Goal: Task Accomplishment & Management: Complete application form

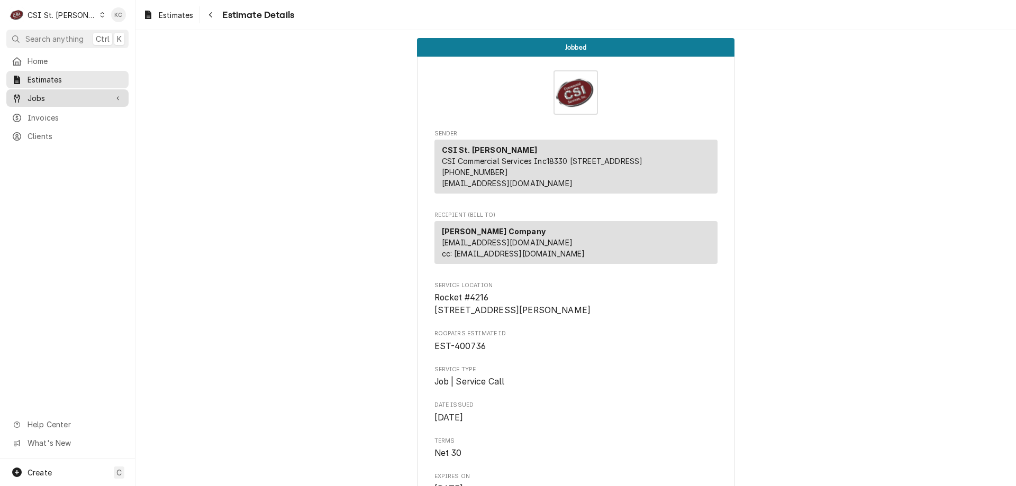
click at [44, 93] on span "Jobs" at bounding box center [68, 98] width 80 height 11
click at [43, 111] on span "Jobs" at bounding box center [76, 116] width 96 height 11
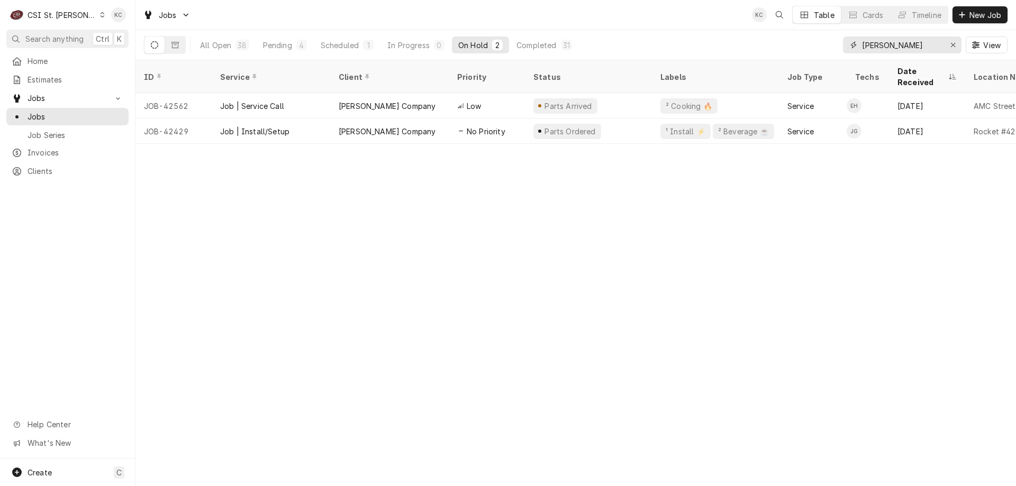
drag, startPoint x: 896, startPoint y: 48, endPoint x: 824, endPoint y: 39, distance: 73.0
click at [824, 39] on div "All Open 38 Pending 4 Scheduled 1 In Progress 0 On Hold 2 Completed 31 vivian V…" at bounding box center [576, 45] width 864 height 30
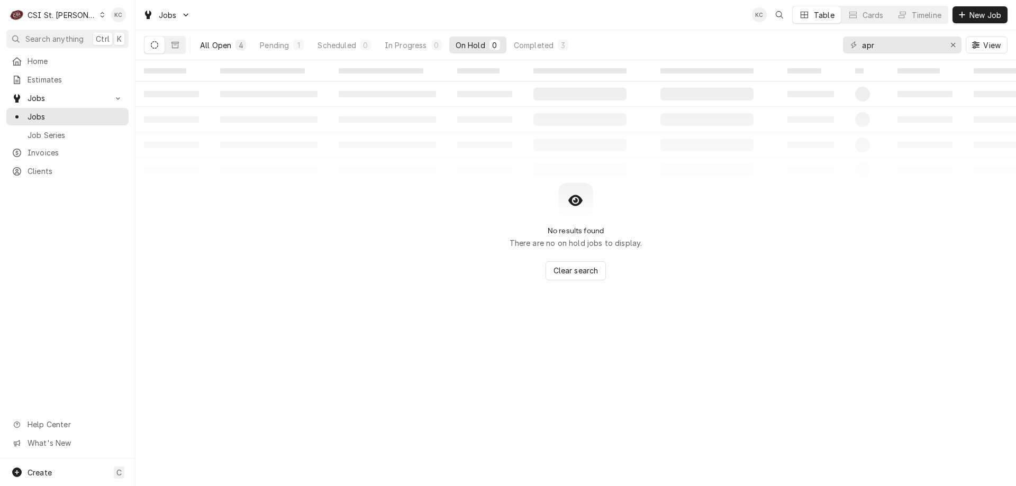
click at [242, 46] on div "4" at bounding box center [241, 45] width 6 height 11
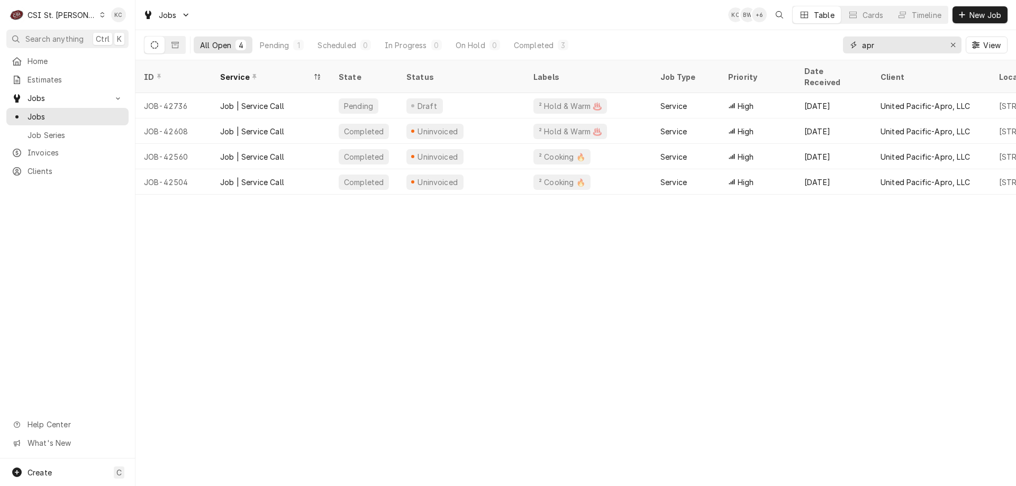
drag, startPoint x: 893, startPoint y: 46, endPoint x: 832, endPoint y: 44, distance: 60.9
click at [832, 44] on div "All Open 4 Pending 1 Scheduled 0 In Progress 0 On Hold 0 Completed 3 apr View" at bounding box center [576, 45] width 864 height 30
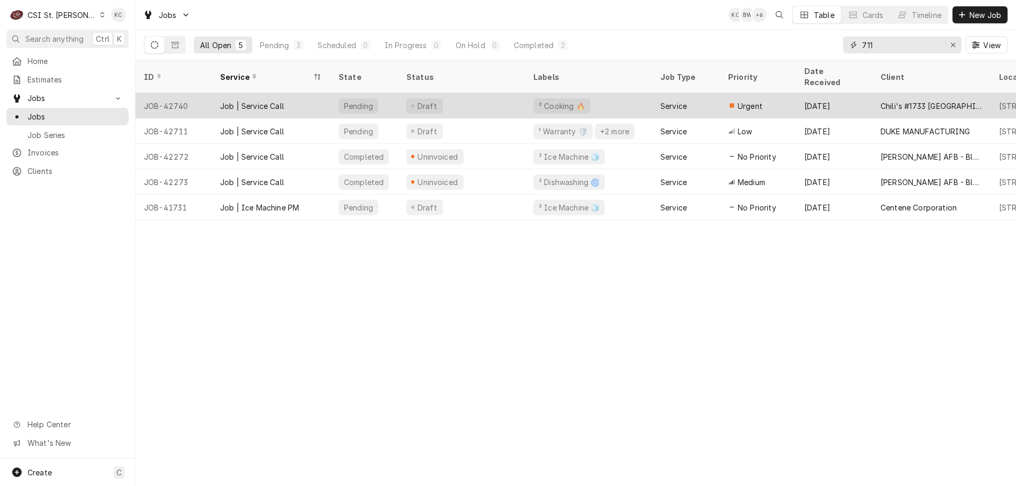
type input "711"
click at [862, 93] on div "[DATE]" at bounding box center [834, 105] width 76 height 25
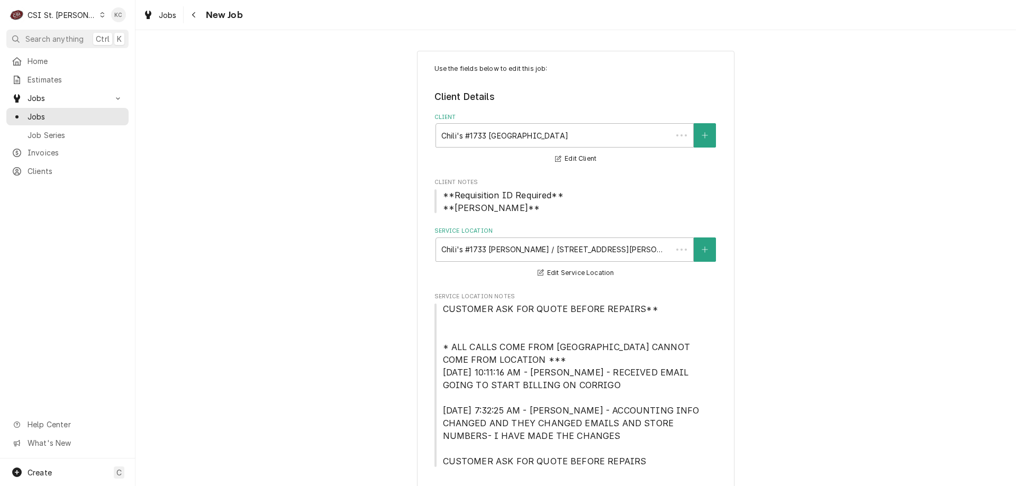
type textarea "x"
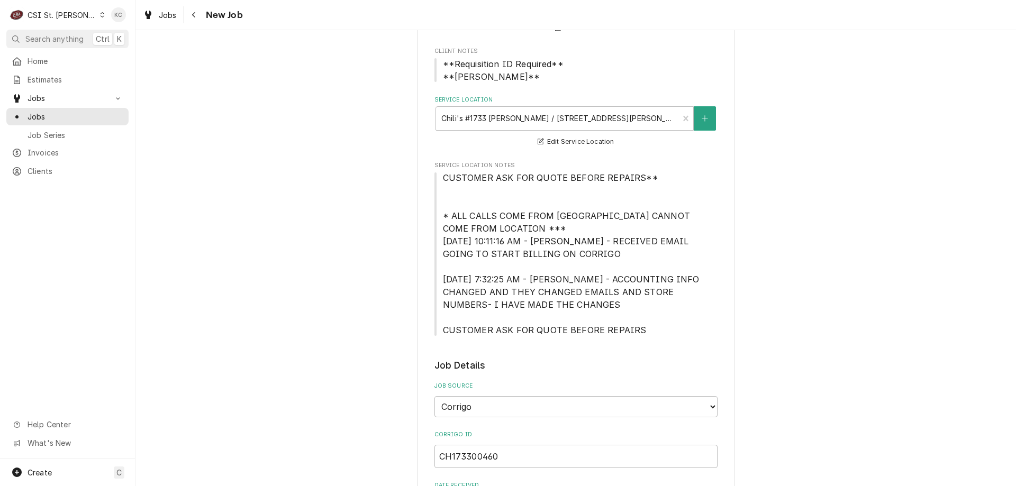
scroll to position [265, 0]
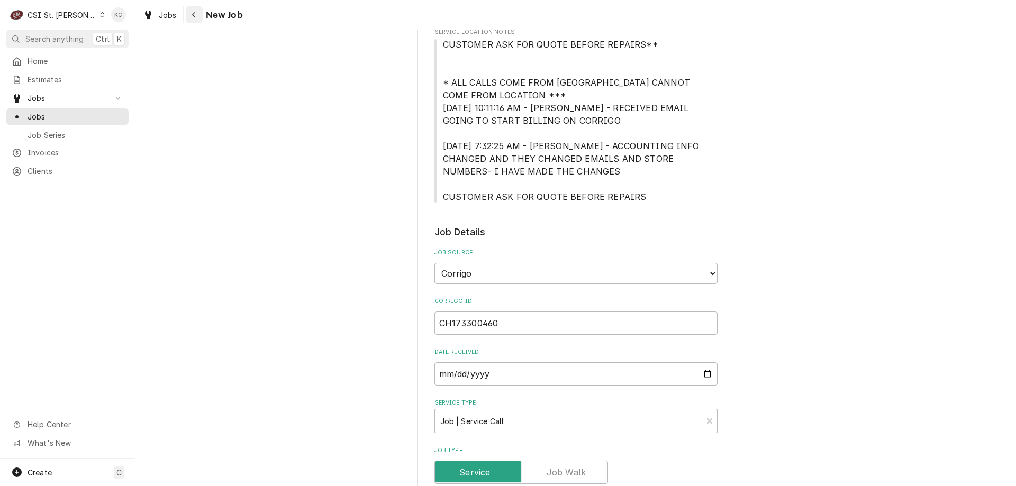
click at [192, 16] on icon "Navigate back" at bounding box center [194, 14] width 5 height 7
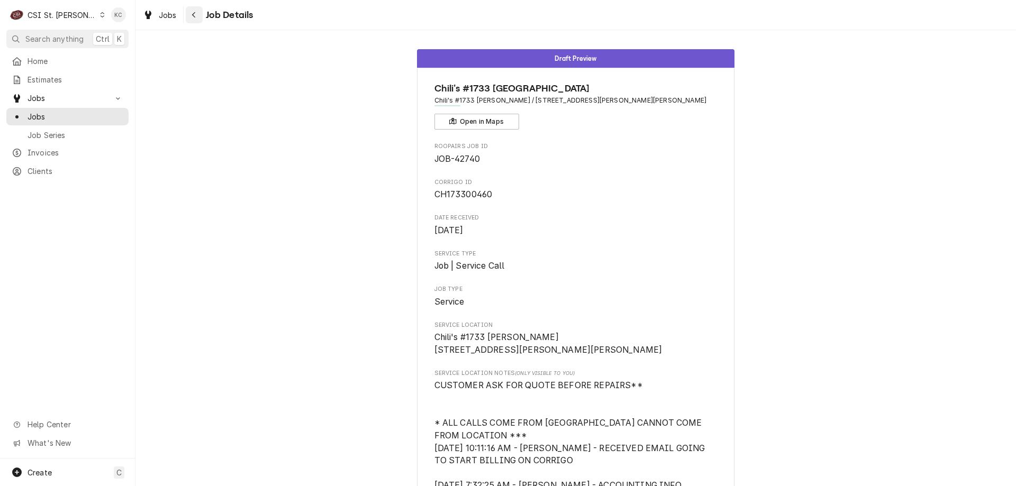
click at [201, 18] on button "Navigate back" at bounding box center [194, 14] width 17 height 17
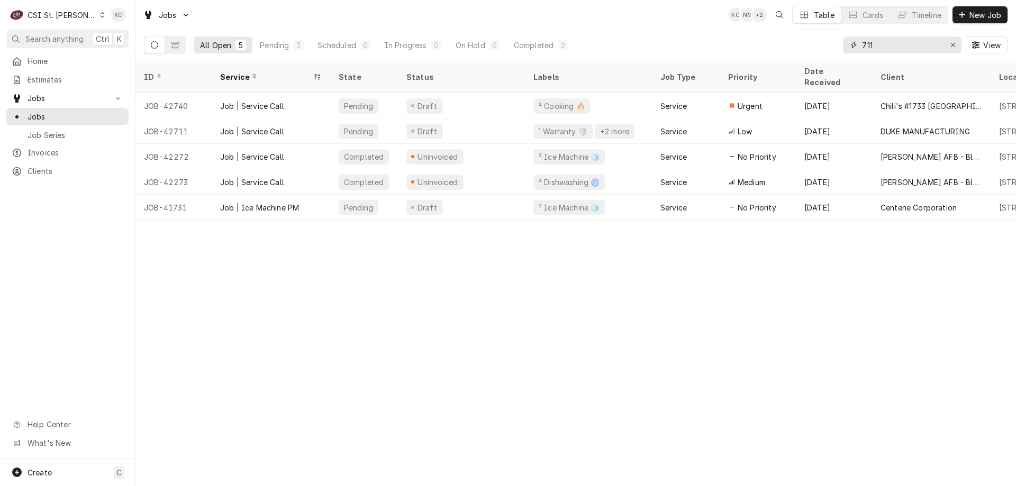
drag, startPoint x: 906, startPoint y: 47, endPoint x: 842, endPoint y: 55, distance: 64.5
click at [842, 55] on div "All Open 5 Pending 3 Scheduled 0 In Progress 0 On Hold 0 Completed 2 711 View" at bounding box center [576, 45] width 864 height 30
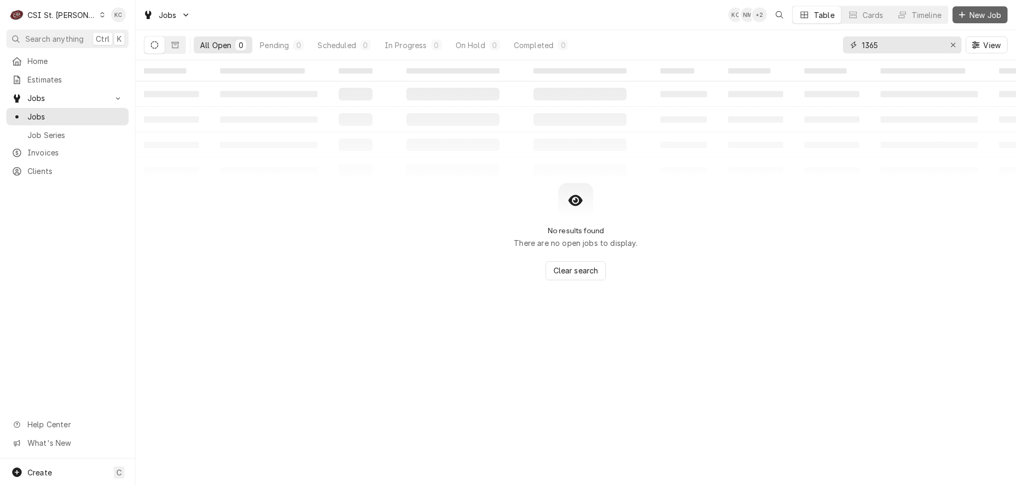
type input "1365"
click at [969, 17] on span "New Job" at bounding box center [985, 15] width 36 height 11
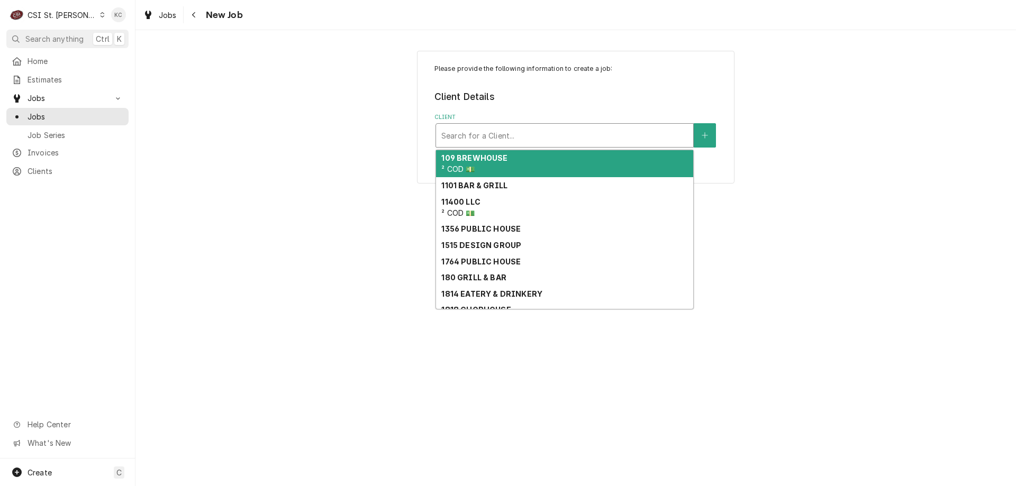
click at [534, 134] on div "Client" at bounding box center [564, 135] width 247 height 19
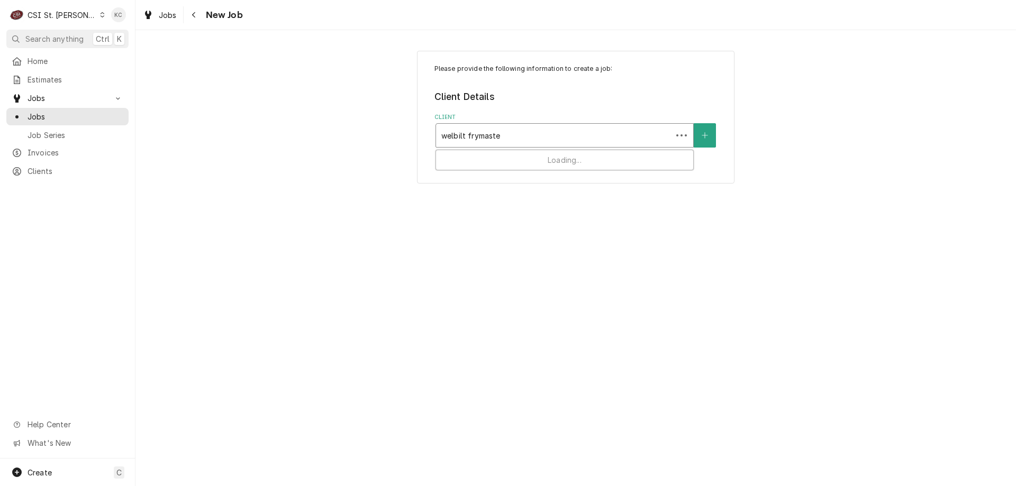
type input "welbilt frymaster"
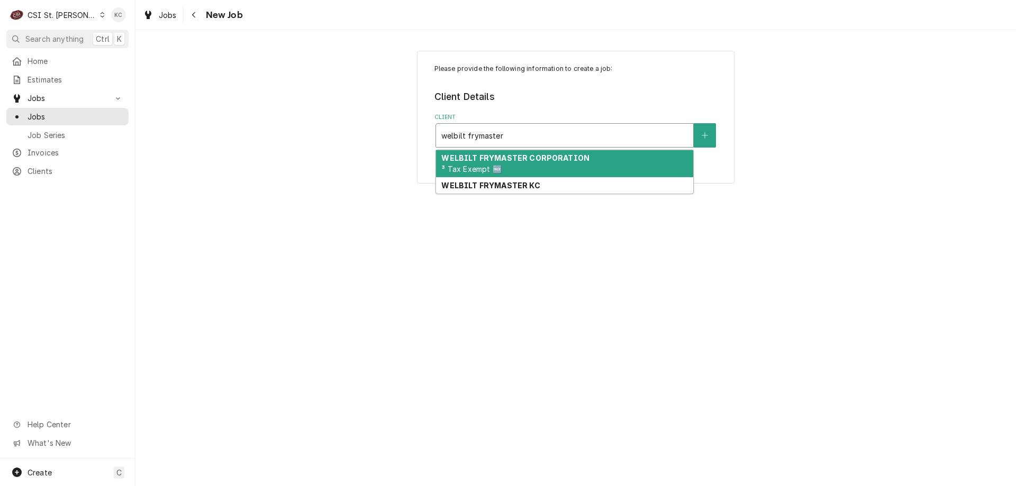
click at [485, 158] on strong "WELBILT FRYMASTER CORPORATION" at bounding box center [515, 157] width 148 height 9
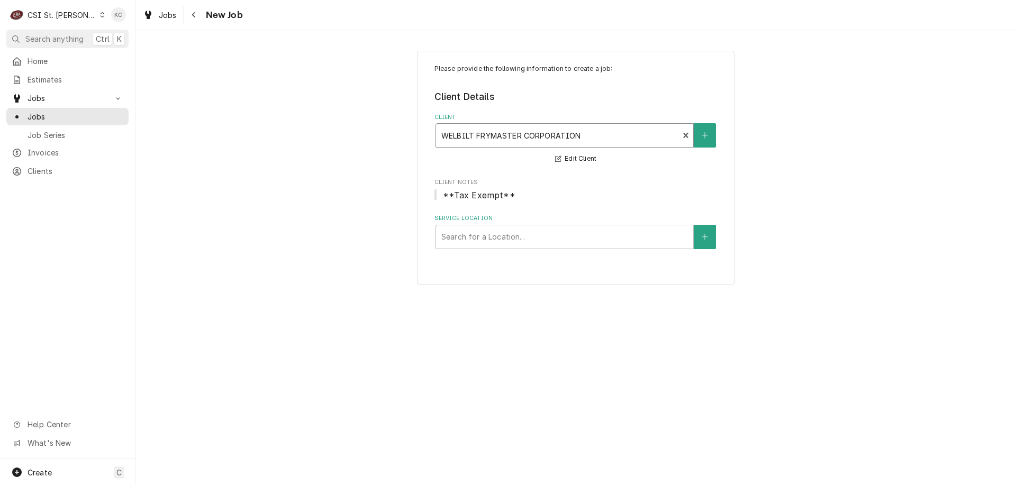
click at [558, 231] on div "Service Location" at bounding box center [564, 237] width 247 height 19
type input "burger king 421"
click at [703, 238] on icon "Create New Location" at bounding box center [705, 236] width 6 height 7
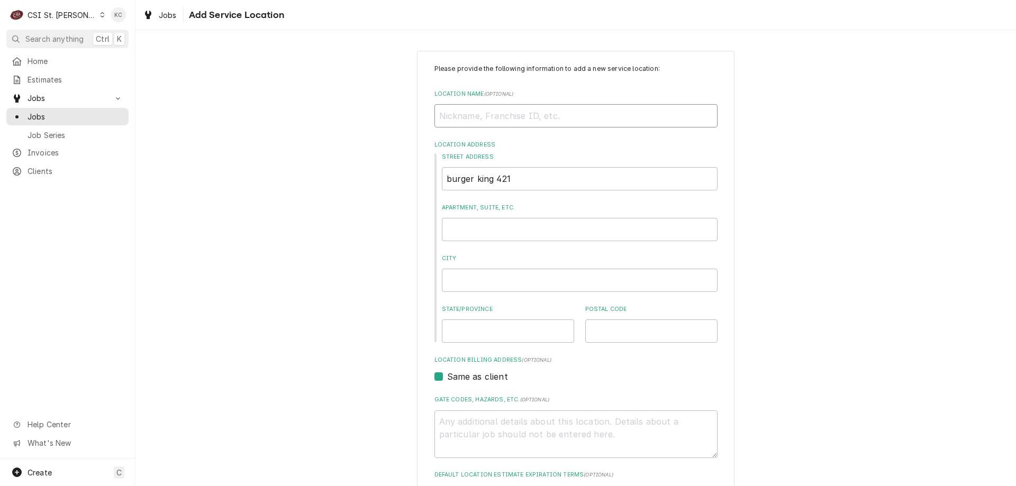
click at [565, 119] on input "Location Name ( optional )" at bounding box center [576, 115] width 283 height 23
type textarea "x"
type input "B"
type textarea "x"
type input "BU"
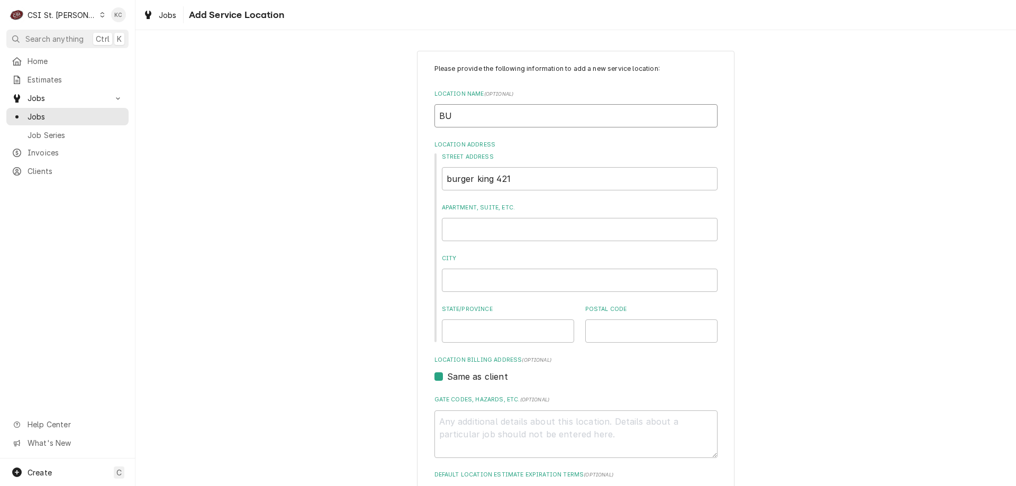
type textarea "x"
type input "BUR"
type textarea "x"
type input "BURG"
type textarea "x"
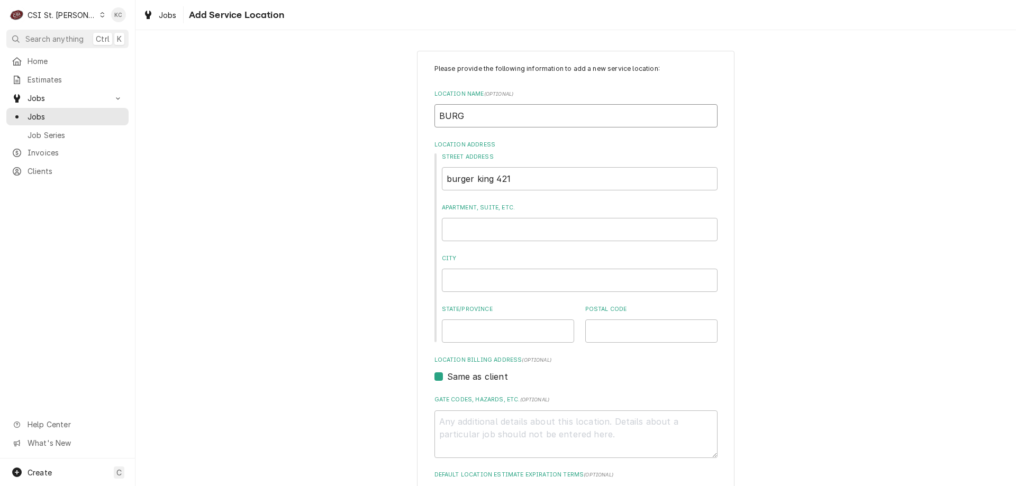
type input "[PERSON_NAME]"
type textarea "x"
type input "BURGER"
type textarea "x"
type input "BURGER K"
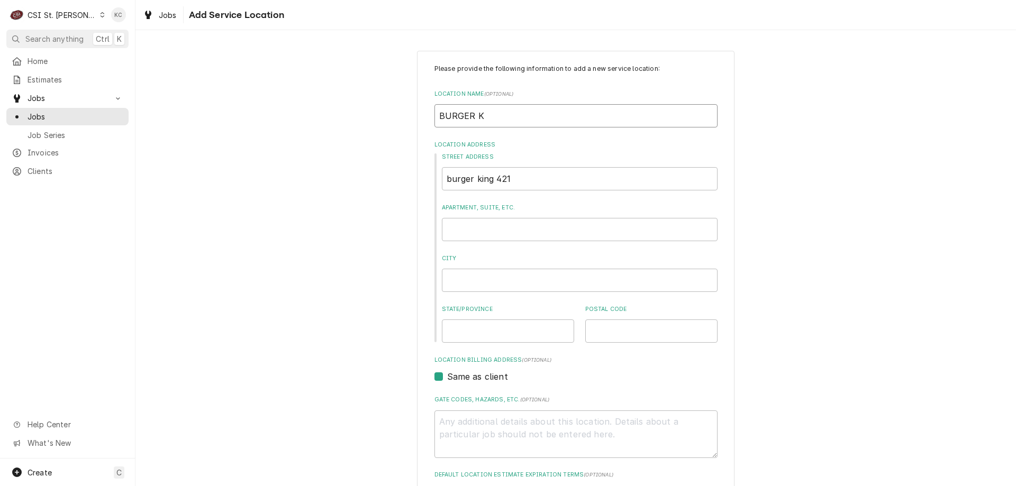
type textarea "x"
type input "BURGER KI"
type textarea "x"
type input "BURGER KIN"
type textarea "x"
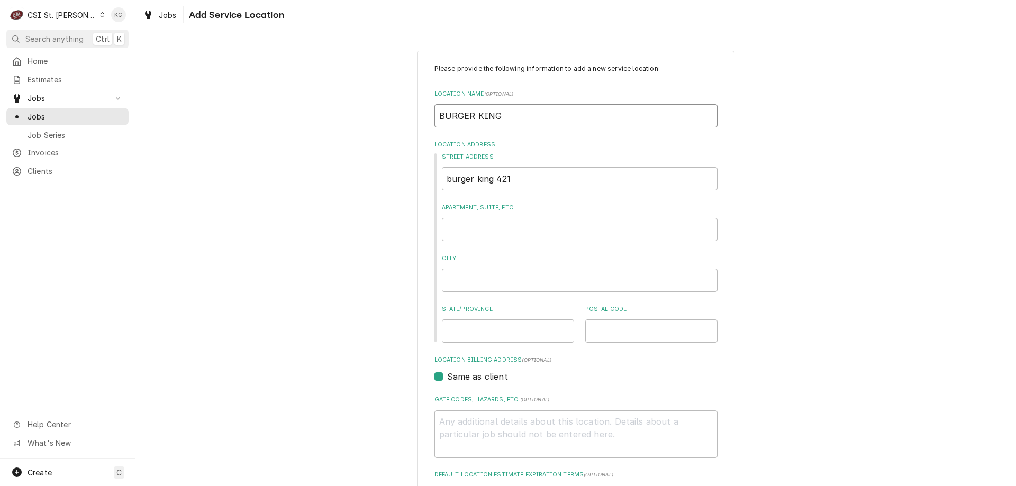
type input "BURGER KING"
type textarea "x"
type input "4"
type textarea "x"
type input "42"
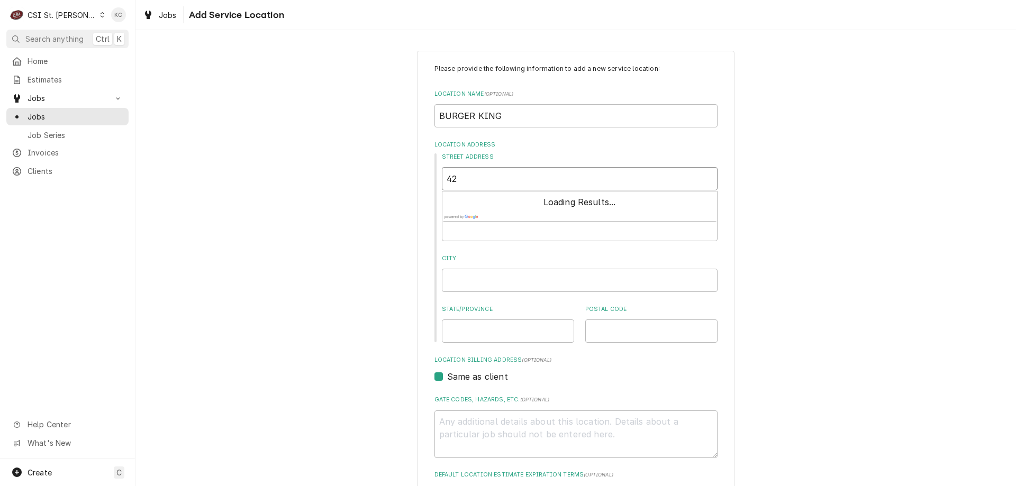
type textarea "x"
type input "421"
type textarea "x"
type input "421"
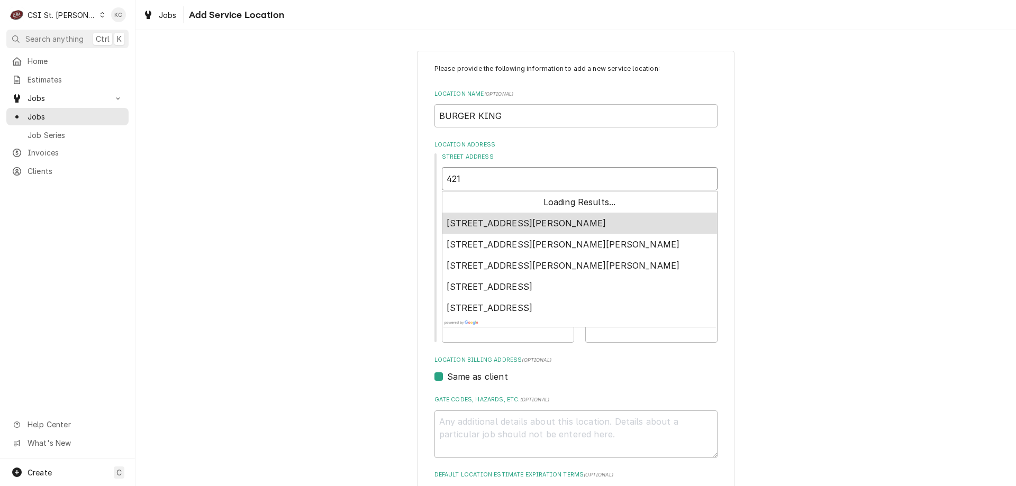
type textarea "x"
type input "421 N"
type textarea "x"
type input "421 N"
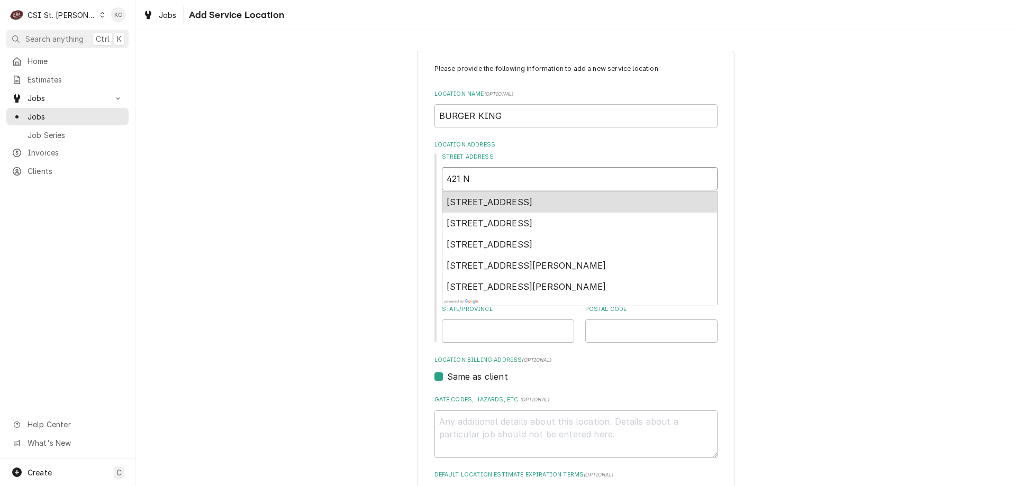
type textarea "x"
type input "421 N 3"
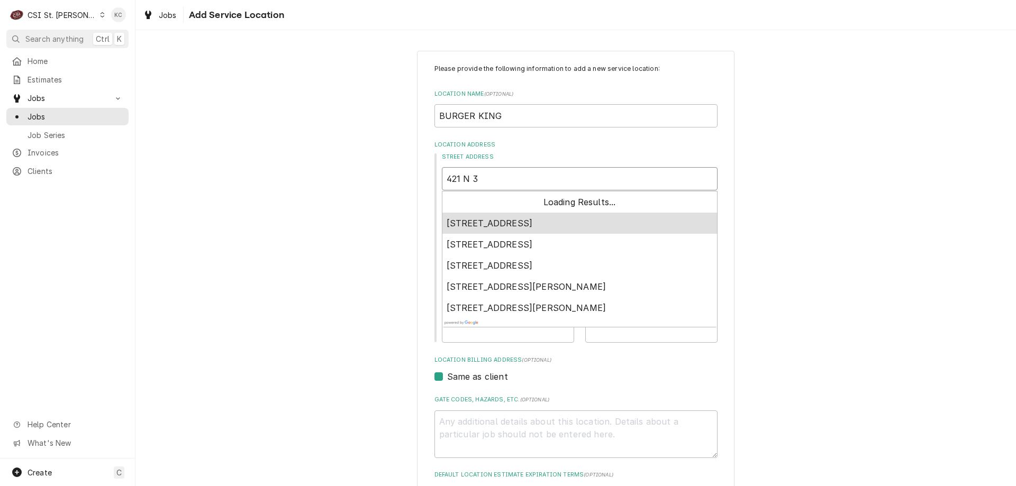
type textarea "x"
type input "421 N 36"
type textarea "x"
type input "421 N 36T"
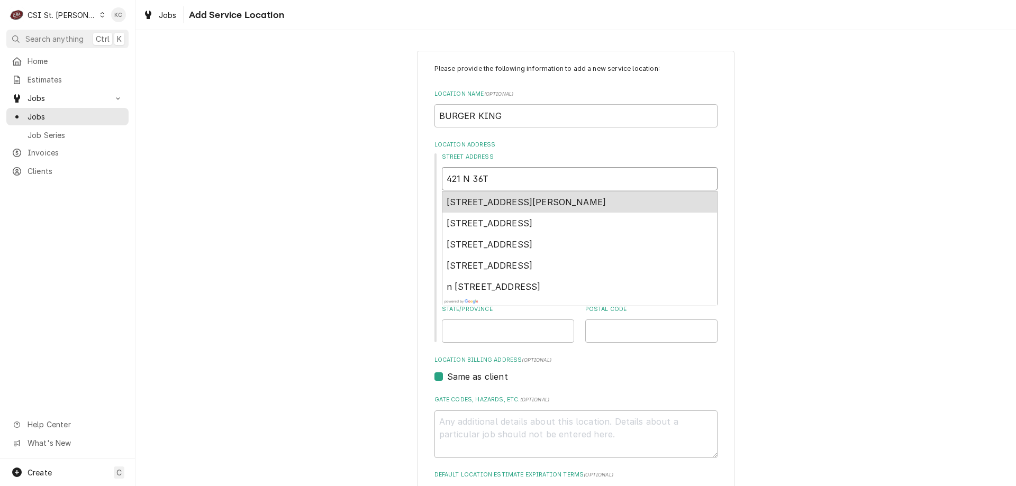
type textarea "x"
type input "[STREET_ADDRESS]"
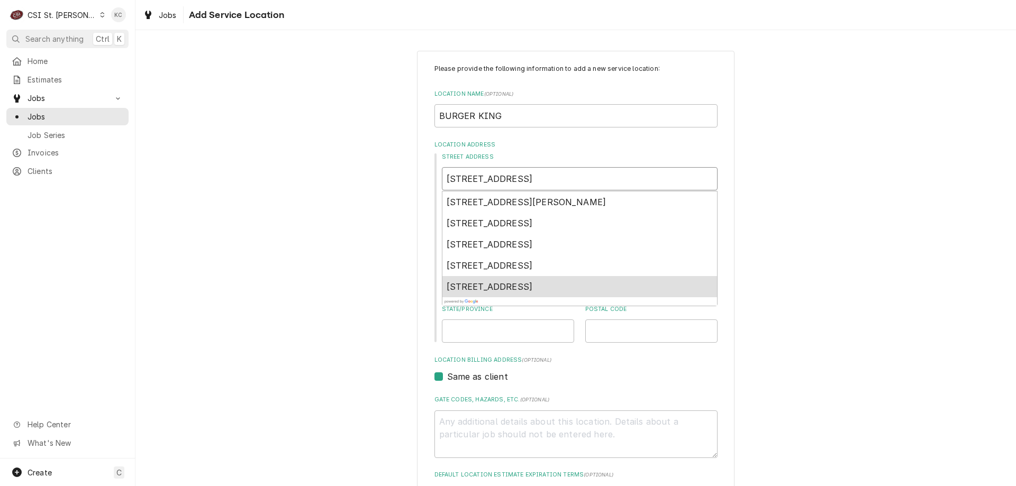
click at [533, 290] on span "[STREET_ADDRESS]" at bounding box center [490, 287] width 86 height 11
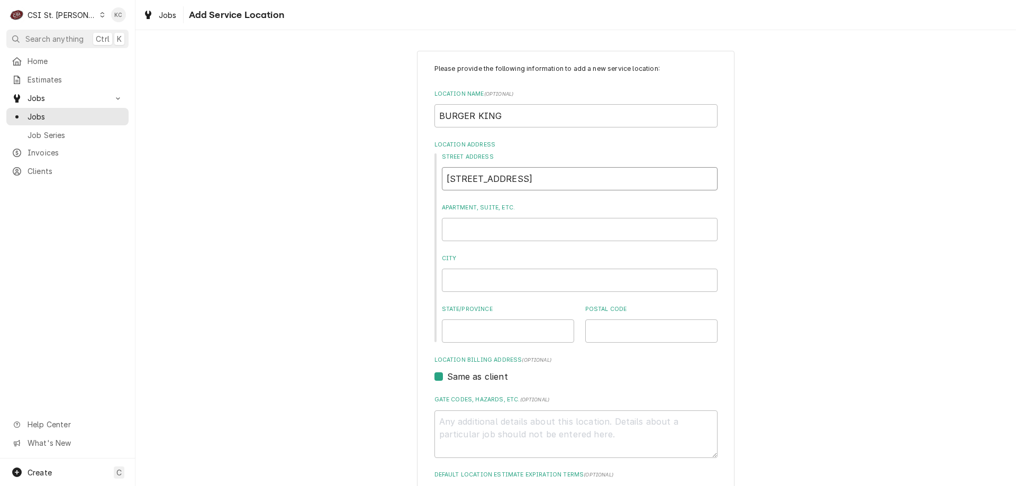
type textarea "x"
type input "[STREET_ADDRESS]"
type textarea "x"
type input "[STREET_ADDRESS]"
click at [788, 332] on div "Please provide the following information to add a new service location: Locatio…" at bounding box center [575, 366] width 881 height 650
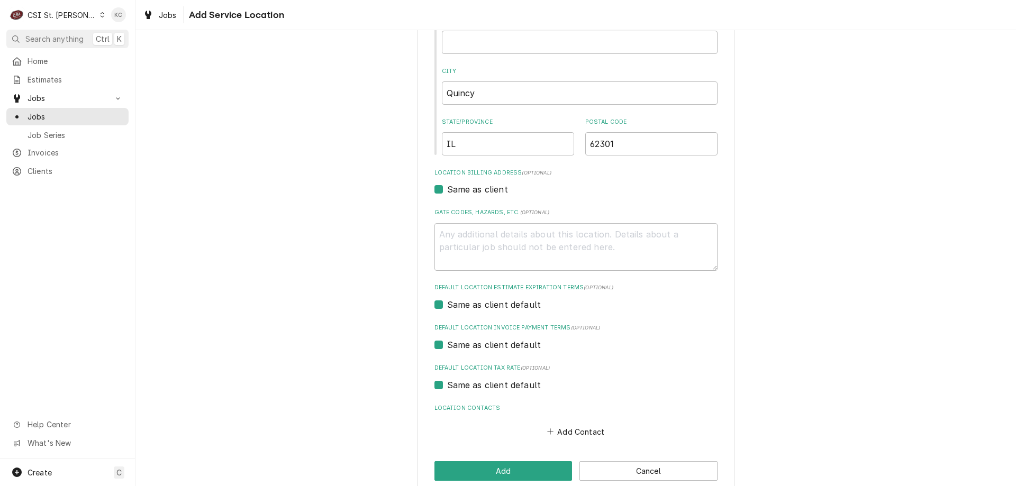
scroll to position [205, 0]
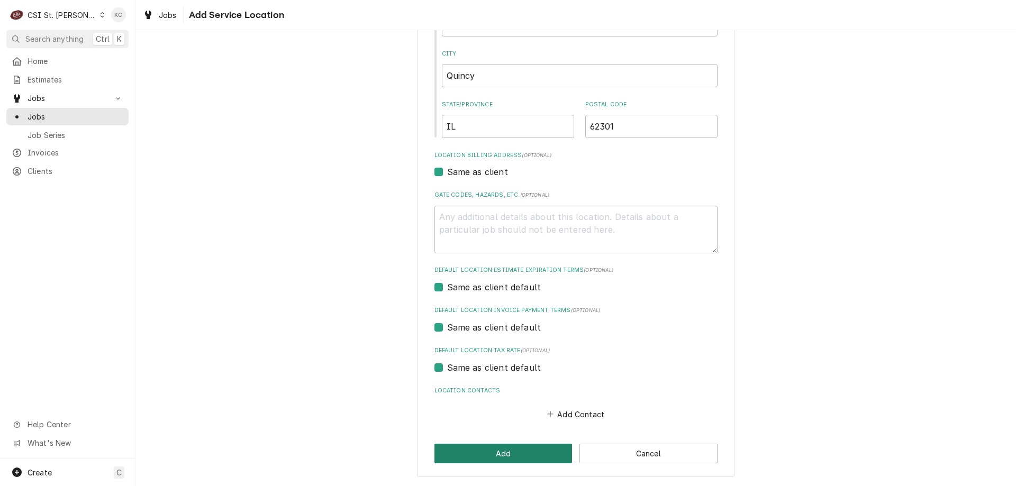
click at [490, 455] on button "Add" at bounding box center [504, 454] width 138 height 20
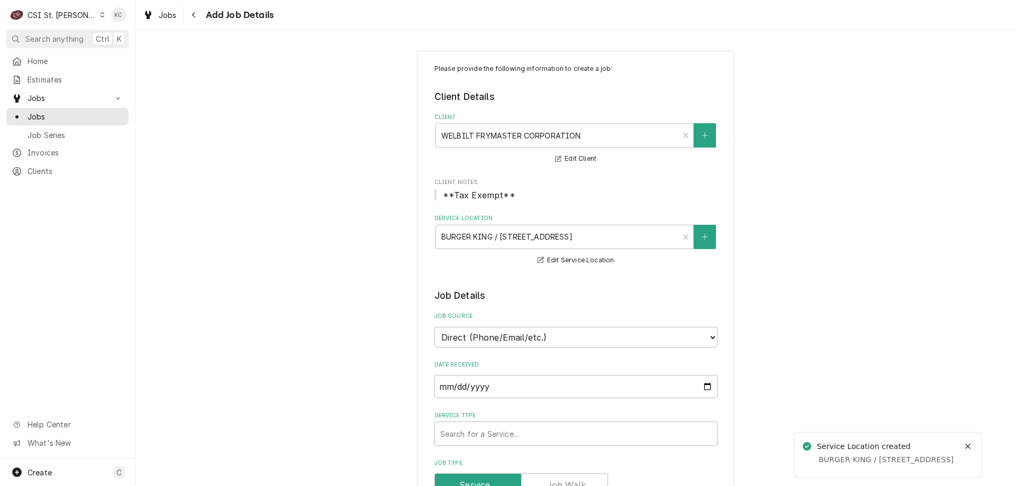
type textarea "x"
click at [573, 336] on select "Direct (Phone/Email/etc.) Service Channel Corrigo Ecotrak Other" at bounding box center [576, 337] width 283 height 21
select select "100"
click at [548, 386] on input "Job Source Name" at bounding box center [576, 386] width 283 height 23
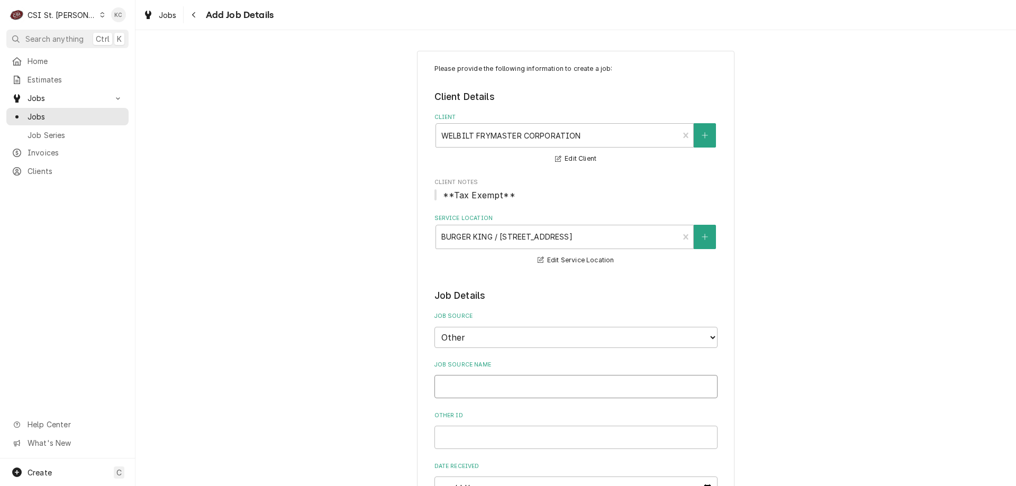
type textarea "x"
type input "W"
type textarea "x"
type input "We"
type textarea "x"
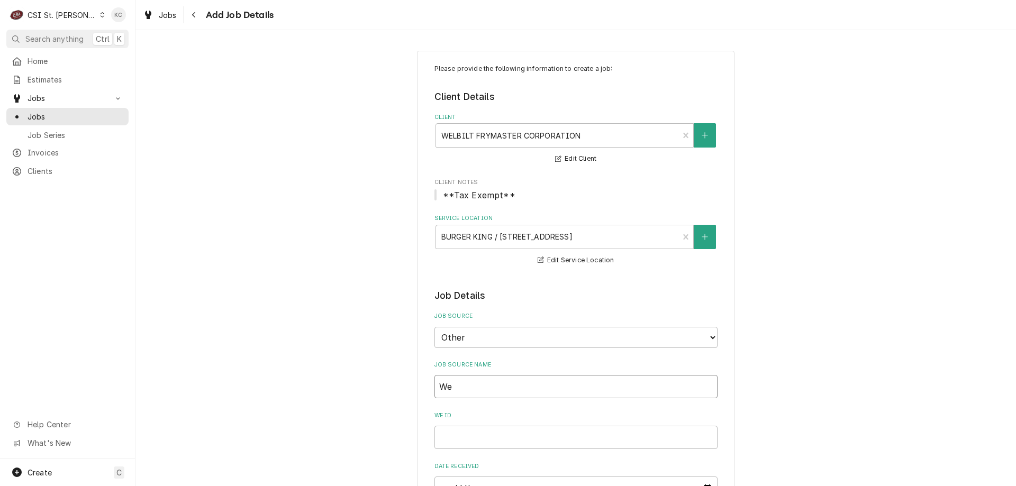
type input "Wel"
type textarea "x"
type input "Welb"
type textarea "x"
type input "Welbi"
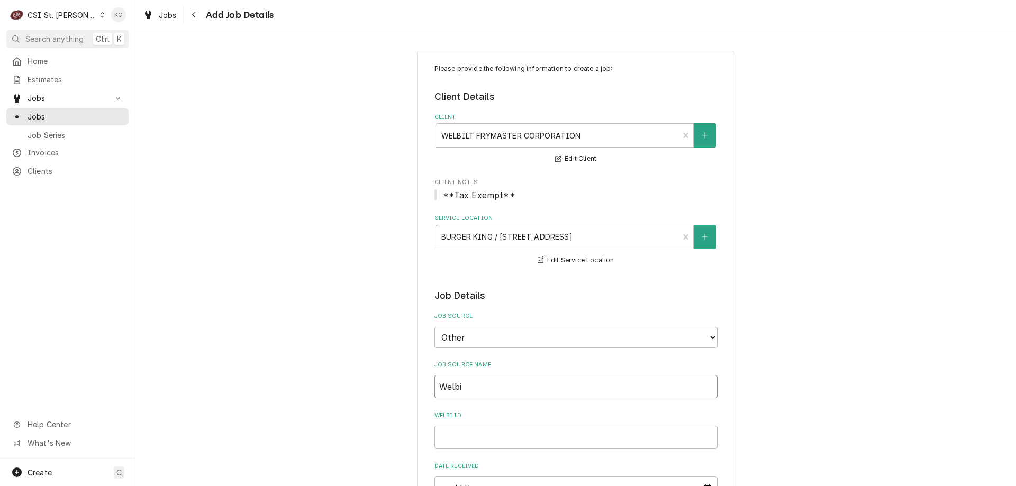
type textarea "x"
type input "Welbil"
type textarea "x"
type input "Welbilt"
type textarea "x"
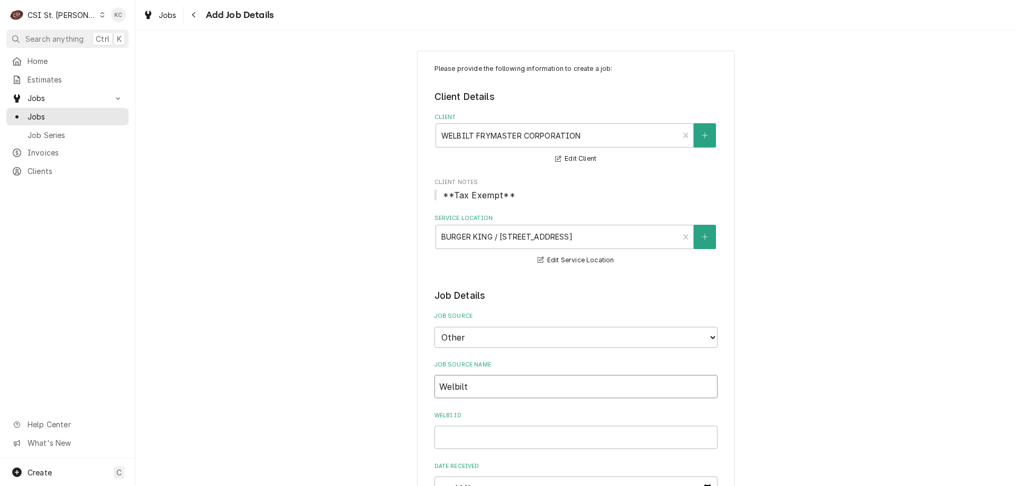
type input "Welbilt"
type textarea "x"
type input "Welbilt e"
type textarea "x"
type input "Welbilt em"
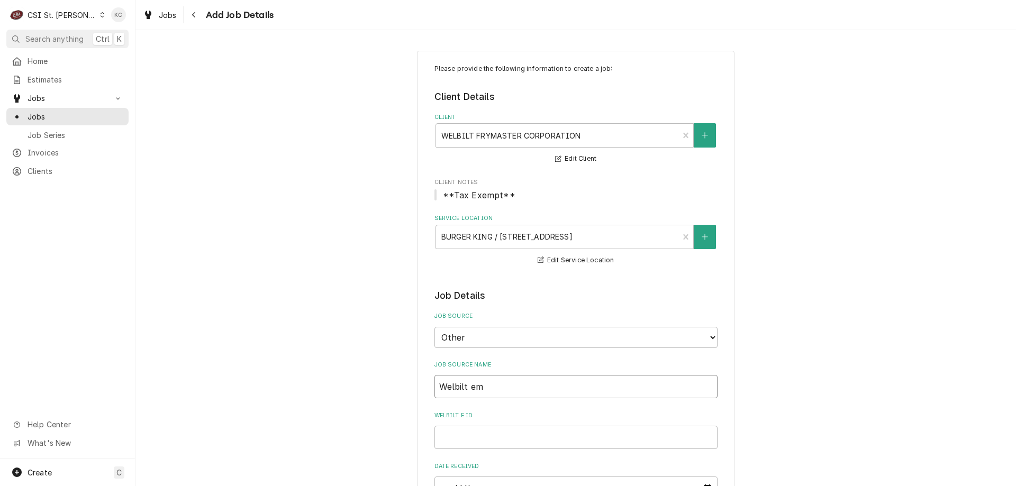
type textarea "x"
type input "Welbilt ema"
type textarea "x"
type input "Welbilt emai"
type textarea "x"
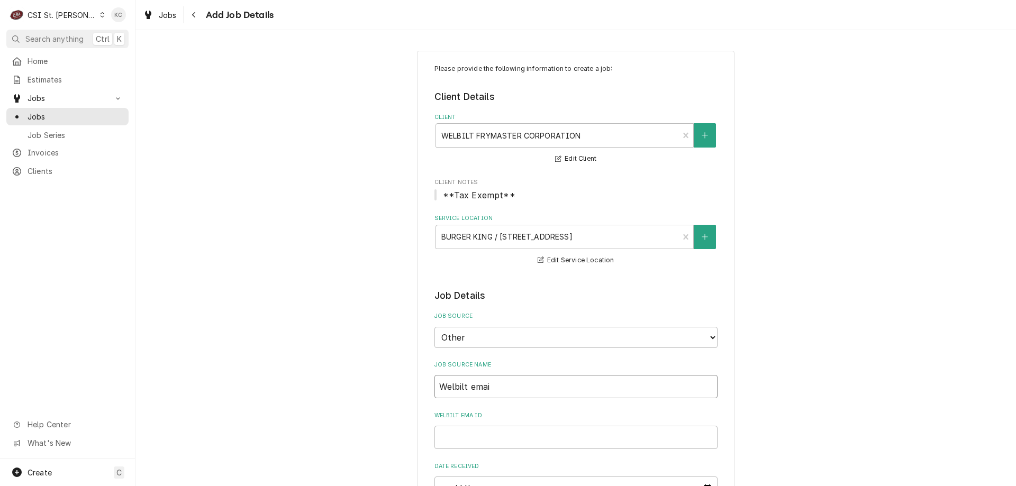
type input "Welbilt email"
type textarea "x"
type input "Welbilt email"
click at [501, 434] on input "Welbilt email ID" at bounding box center [576, 437] width 283 height 23
paste input "00932630-1"
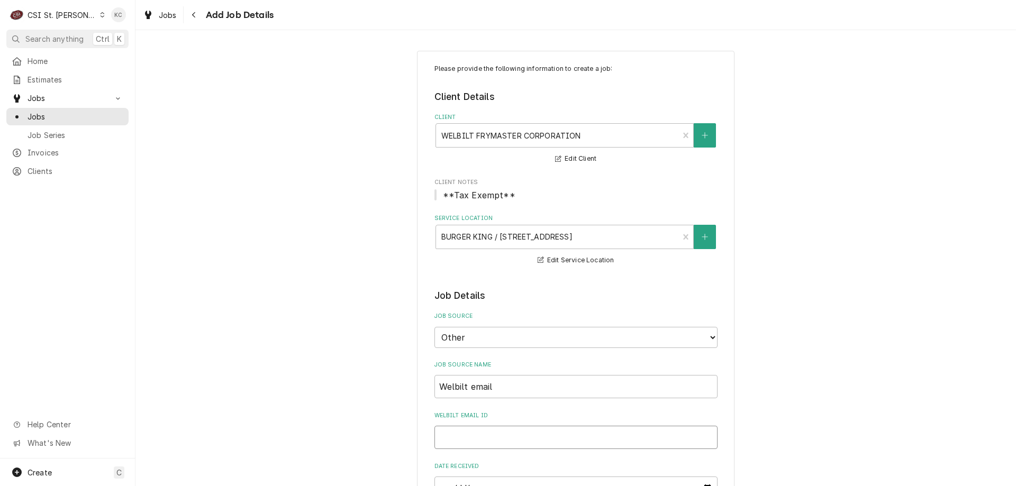
type textarea "x"
type input "00932630-1"
type textarea "x"
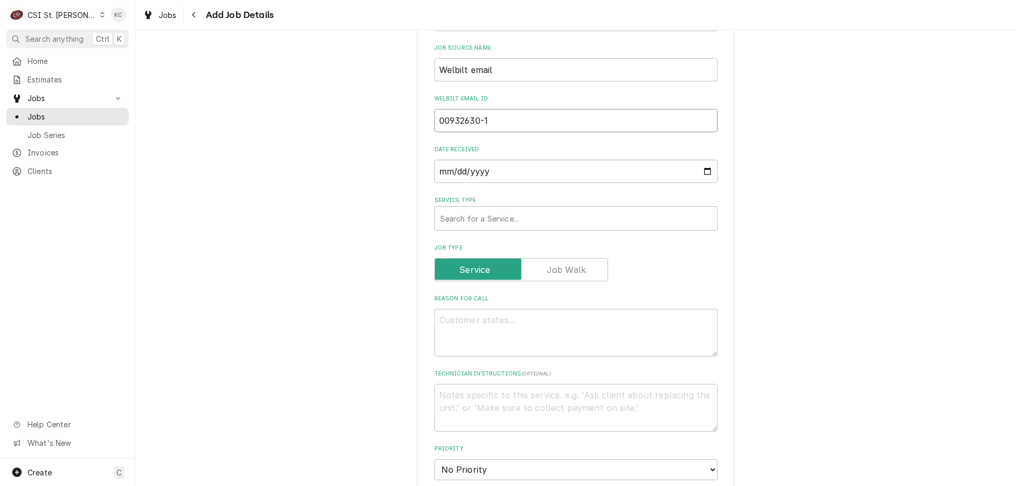
scroll to position [318, 0]
type input "00932630-1"
click at [516, 222] on div "Service Type" at bounding box center [576, 218] width 272 height 19
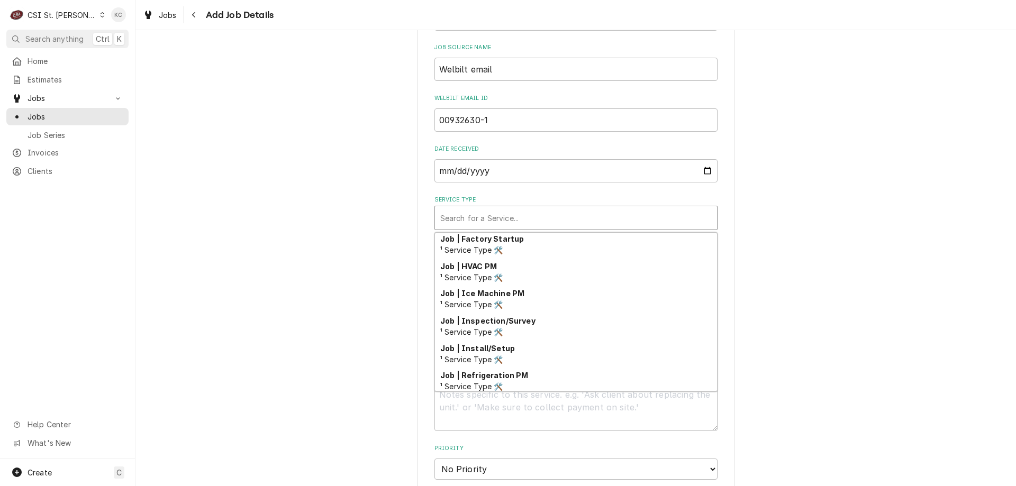
scroll to position [555, 0]
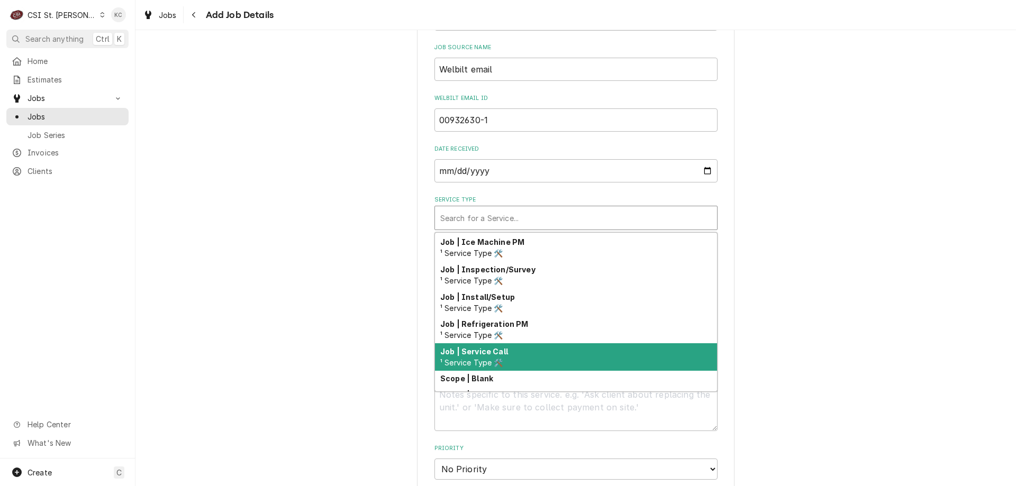
click at [548, 346] on div "Job | Service Call ¹ Service Type 🛠️" at bounding box center [576, 357] width 282 height 28
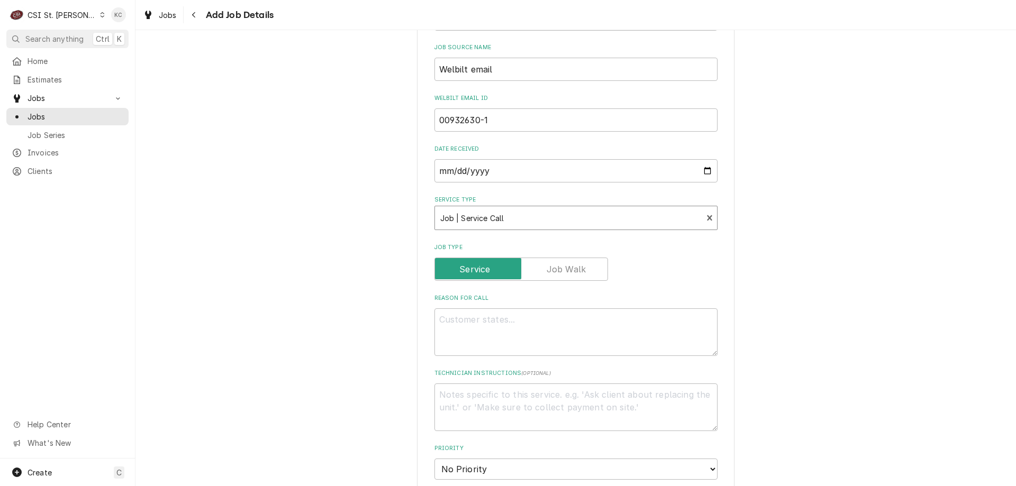
click at [796, 303] on div "Please provide the following information to create a job: Client Details Client…" at bounding box center [575, 338] width 881 height 1228
click at [631, 333] on textarea "Reason For Call" at bounding box center [576, 333] width 283 height 48
click at [468, 318] on textarea "Reason For Call" at bounding box center [576, 333] width 283 height 48
paste textarea "Frymaster 2FQG30U0QT00278 Serial Number 2505KD0055"
type textarea "x"
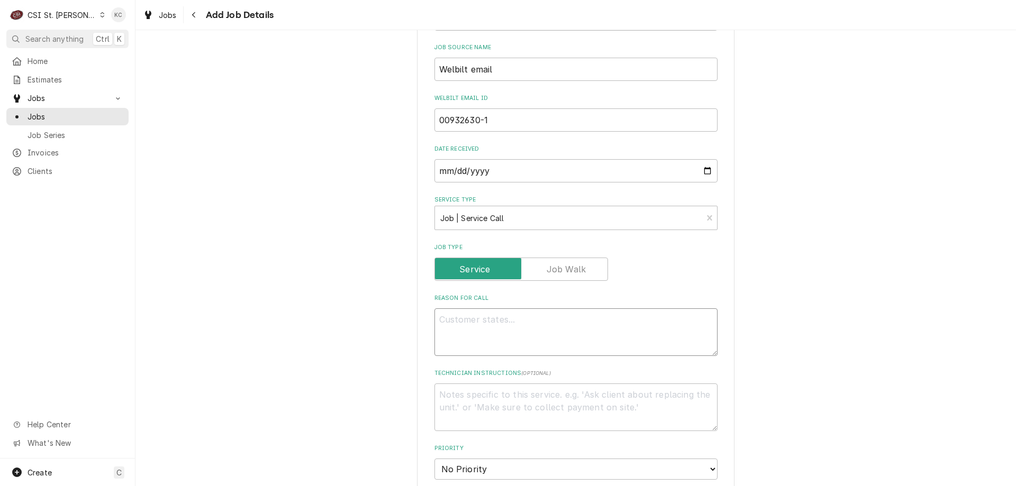
type textarea "Frymaster 2FQG30U0QT00278 Serial Number 2505KD0055"
click at [479, 320] on textarea "Frymaster 2FQG30U0QT00278 Serial Number 2505KD0055" at bounding box center [576, 333] width 283 height 48
type textarea "x"
type textarea "Frymaster 2FQG30U0QT00278 Serial Number 2505KD0055"
type textarea "x"
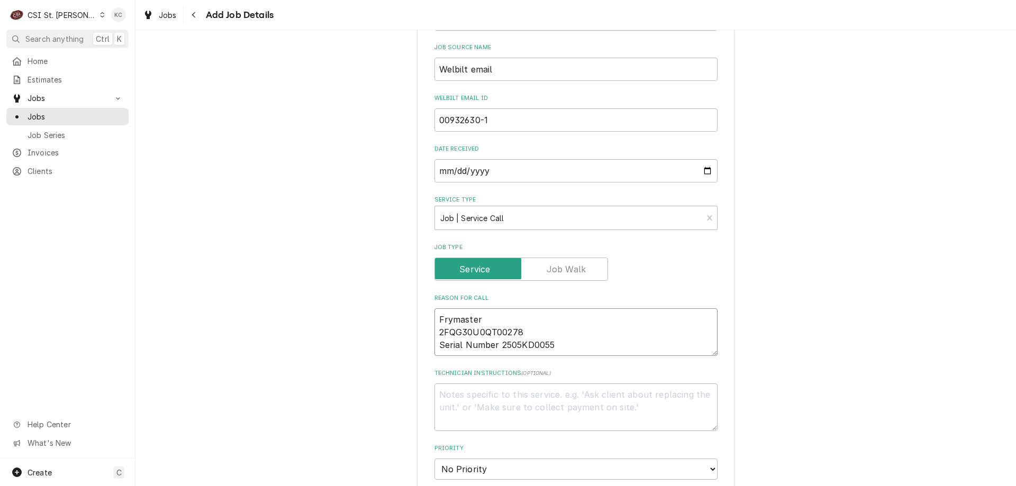
type textarea "Frymaster M2FQG30U0QT00278 Serial Number 2505KD0055"
type textarea "x"
type textarea "Frymaster Mo2FQG30U0QT00278 Serial Number 2505KD0055"
type textarea "x"
type textarea "Frymaster Mod2FQG30U0QT00278 Serial Number 2505KD0055"
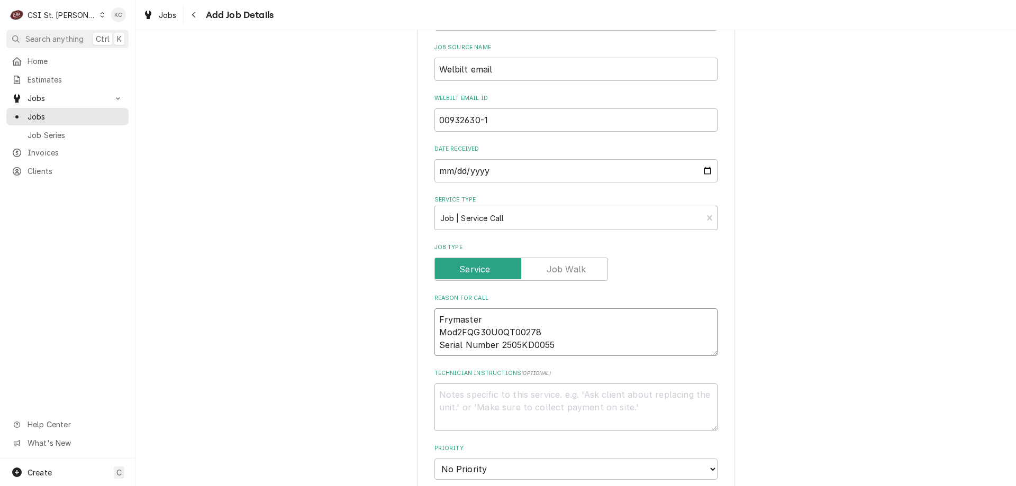
type textarea "x"
type textarea "Frymaster Mode2FQG30U0QT00278 Serial Number 2505KD0055"
type textarea "x"
type textarea "Frymaster Model2FQG30U0QT00278 Serial Number 2505KD0055"
type textarea "x"
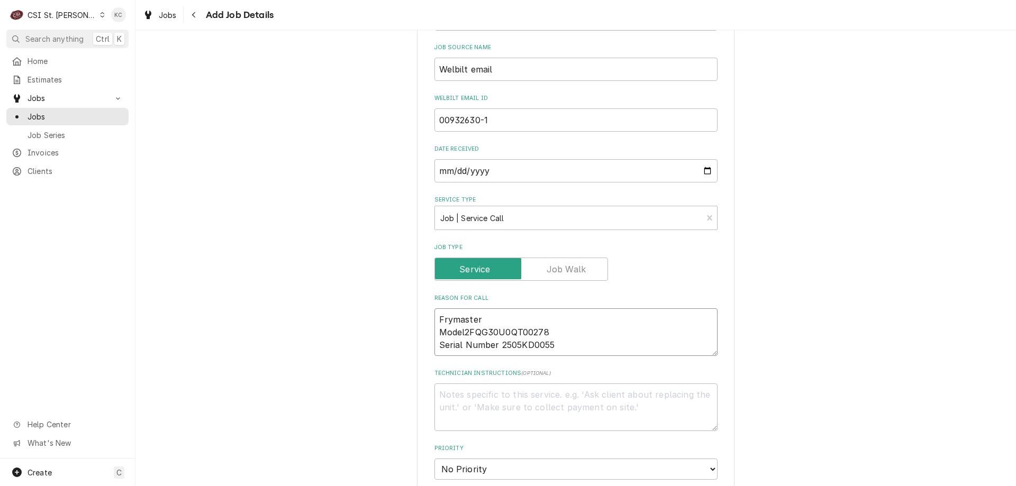
type textarea "Frymaster Model 2FQG30U0QT00278 Serial Number 2505KD0055"
type textarea "x"
type textarea "Frymaster Model -2FQG30U0QT00278 Serial Number 2505KD0055"
type textarea "x"
type textarea "Frymaster Model - 2FQG30U0QT00278 Serial Number 2505KD0055"
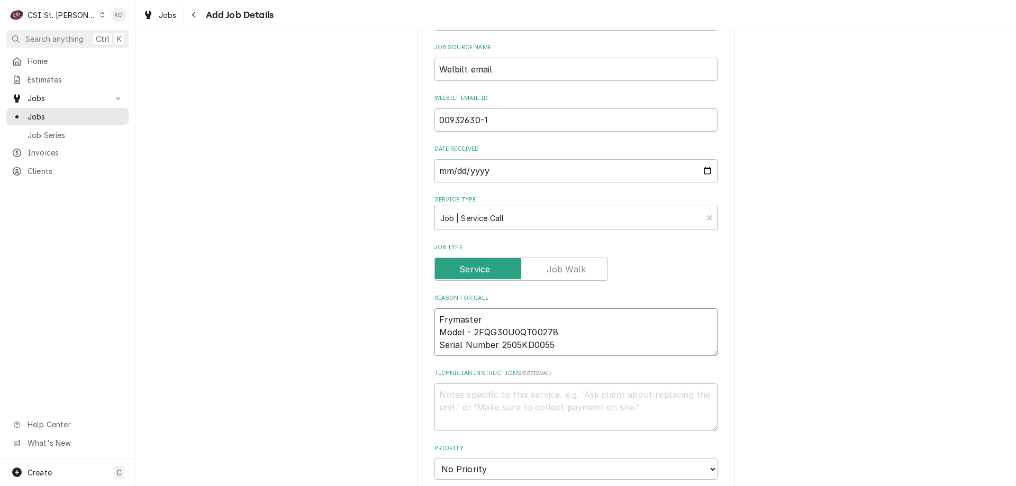
type textarea "x"
type textarea "Frymaster Model - 2FQG30U0QT00278 Serial Number -2505KD0055"
type textarea "x"
type textarea "Frymaster Model - 2FQG30U0QT00278 Serial Number - 2505KD0055"
click at [570, 344] on textarea "Frymaster Model - 2FQG30U0QT00278 Serial Number - 2505KD0055" at bounding box center [576, 333] width 283 height 48
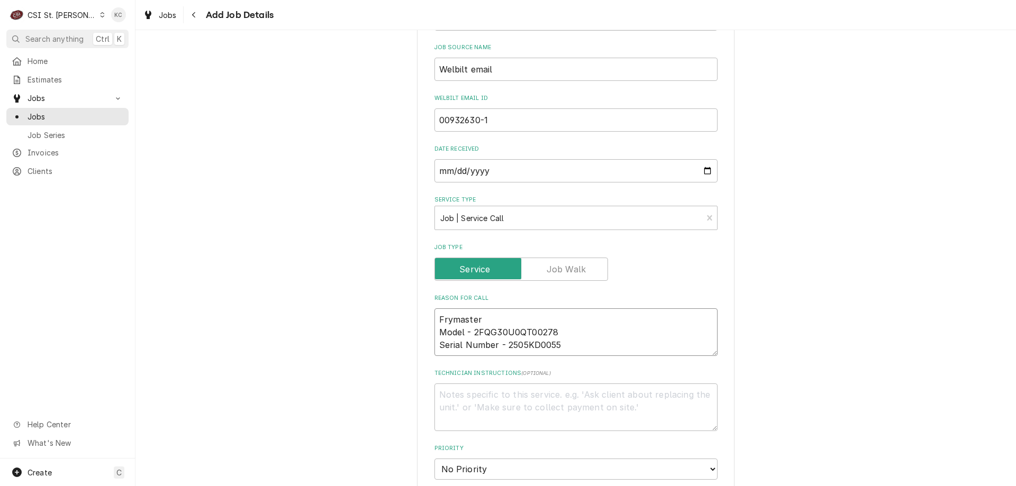
type textarea "x"
type textarea "Frymaster Model - 2FQG30U0QT00278 Serial Number - 2505KD0055"
type textarea "x"
type textarea "Frymaster Model - 2FQG30U0QT00278 Serial Number - 2505KD0055"
type textarea "x"
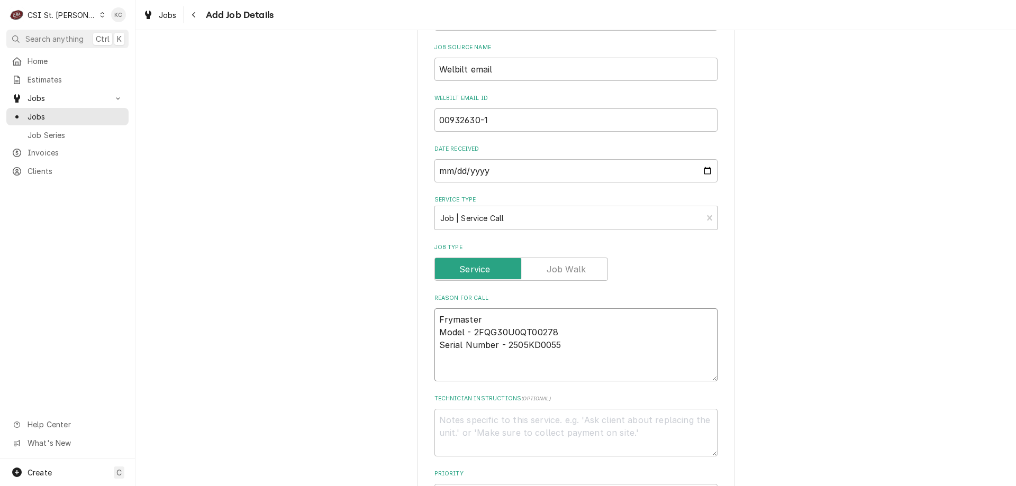
type textarea "Frymaster Model - 2FQG30U0QT00278 Serial Number - 2505KD0055"
click at [449, 429] on textarea "Technician Instructions ( optional )" at bounding box center [576, 433] width 283 height 48
paste textarea "Andrew Bird 618-978-7436"
type textarea "x"
type textarea "Andrew Bird 618-978-7436"
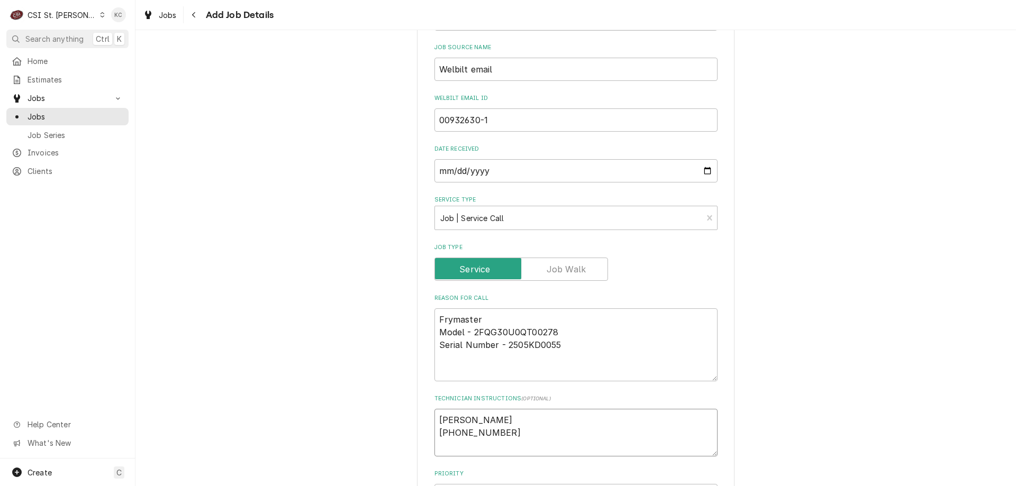
click at [437, 435] on textarea "Andrew Bird 618-978-7436" at bounding box center [576, 433] width 283 height 48
type textarea "x"
type textarea "Andrew Bird618-978-7436"
type textarea "x"
type textarea "Andrew Bird 618-978-7436"
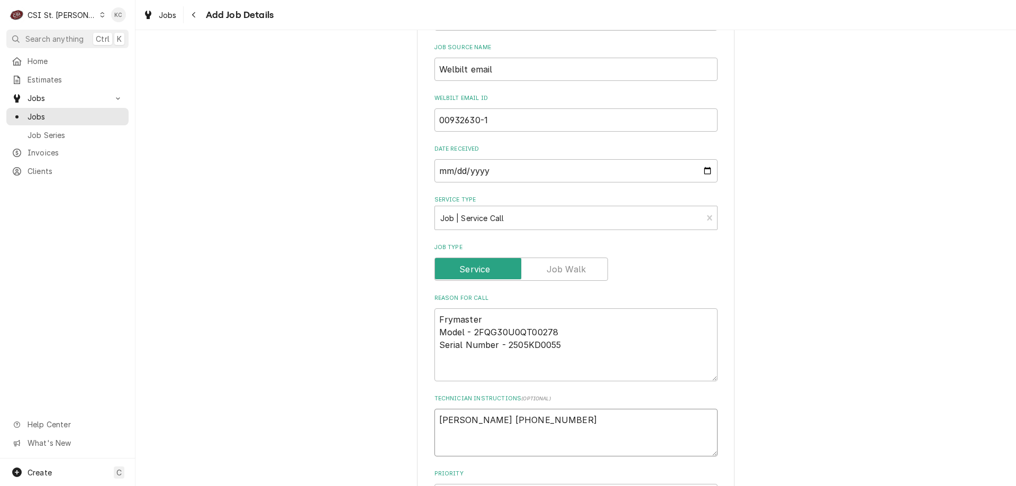
type textarea "x"
type textarea "Andrew Bird -618-978-7436"
type textarea "x"
type textarea "Andrew Bird - 618-978-7436"
type textarea "x"
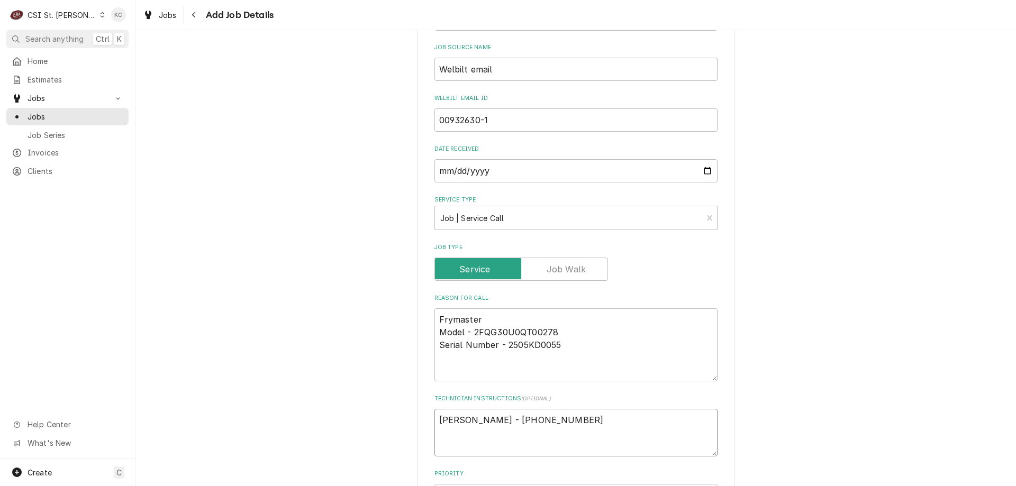
type textarea "Andrew Bird - 618-978-7436"
click at [456, 372] on textarea "Frymaster Model - 2FQG30U0QT00278 Serial Number - 2505KD0055" at bounding box center [576, 345] width 283 height 73
paste textarea "Vat 1 screen will not initialize"
type textarea "x"
type textarea "Frymaster Model - 2FQG30U0QT00278 Serial Number - 2505KD0055 Vat 1 screen will …"
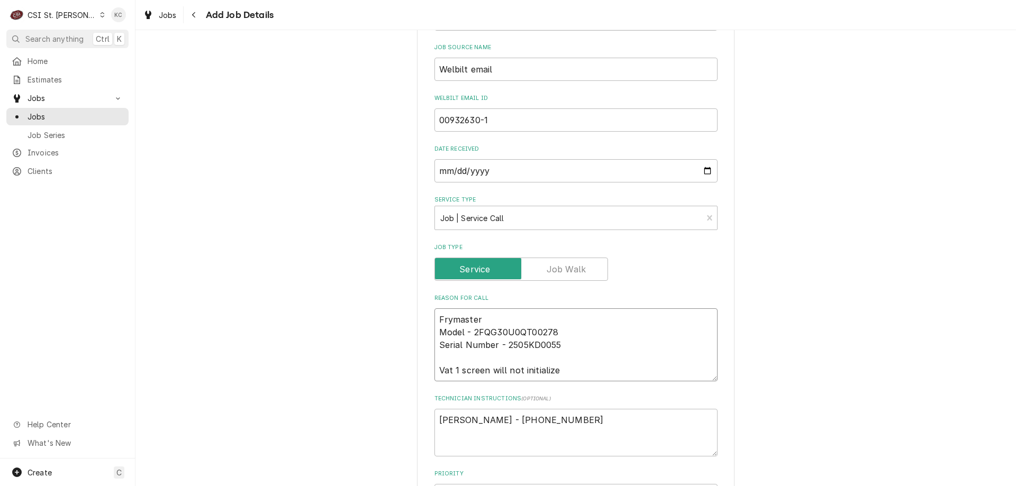
type textarea "x"
type textarea "Frymaster Model - 2FQG30U0QT00278 Serial Number - 2505KD0055 Vat 1 screen will …"
click at [462, 447] on textarea "Andrew Bird - 618-978-7436" at bounding box center [576, 433] width 283 height 48
click at [599, 417] on textarea "Andrew Bird - 618-978-7436" at bounding box center [576, 433] width 283 height 48
type textarea "x"
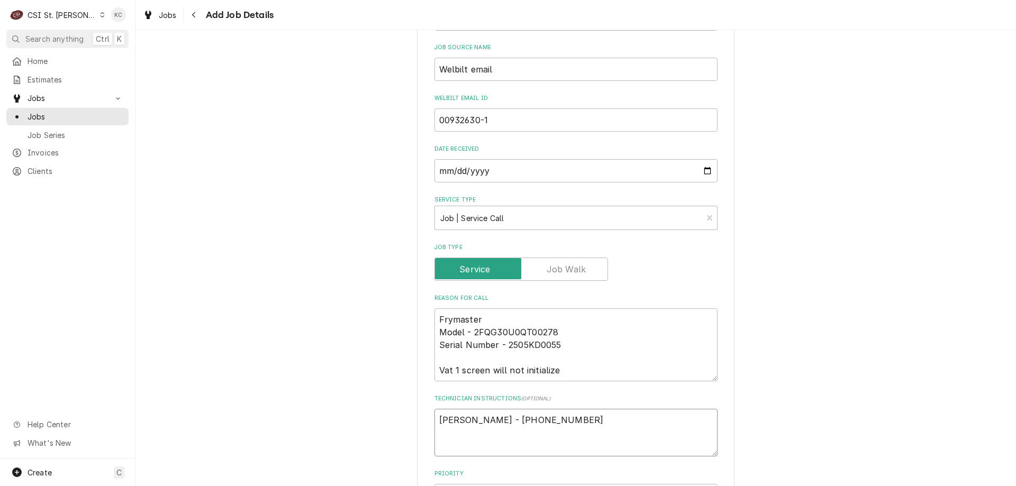
type textarea "Andrew Bird - 618-978-7436"
type textarea "x"
type textarea "Andrew Bird - 618-978-7436"
paste textarea "Please have technician complete the electronic service resolution form by forwa…"
type textarea "x"
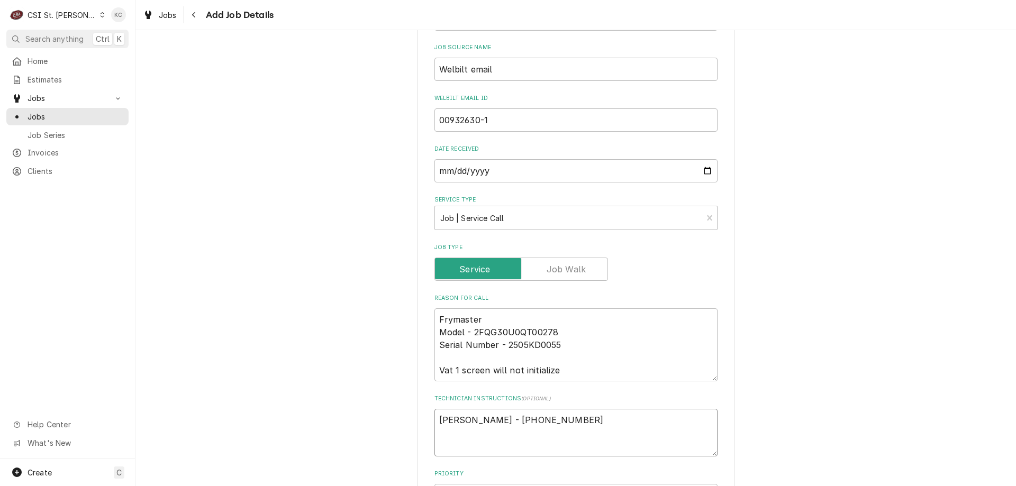
type textarea "Andrew Bird - 618-978-7436 Please have technician complete the electronic servi…"
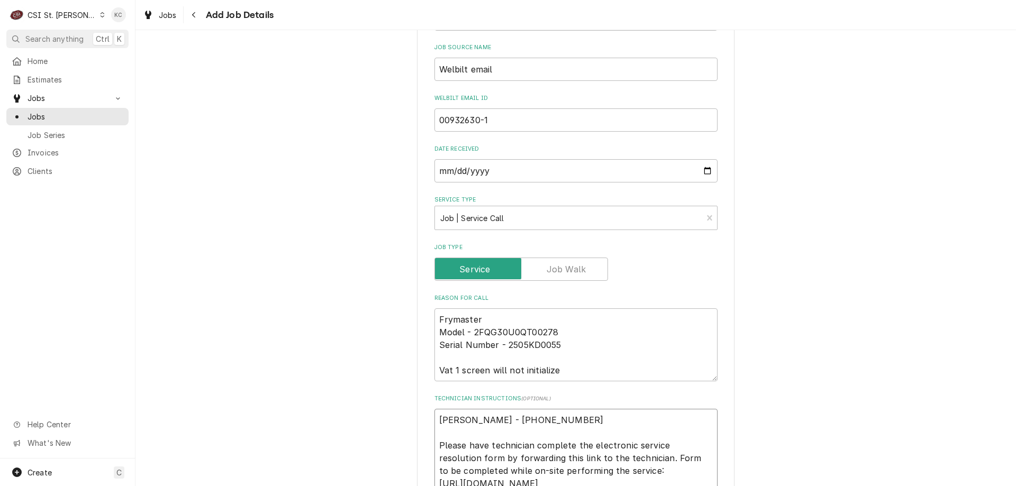
click at [436, 421] on textarea "Andrew Bird - 618-978-7436 Please have technician complete the electronic servi…" at bounding box center [576, 458] width 283 height 98
type textarea "x"
type textarea "Andrew Bird - 618-978-7436 Please have technician complete the electronic servi…"
type textarea "x"
type textarea "Andrew Bird - 618-978-7436 Please have technician complete the electronic servi…"
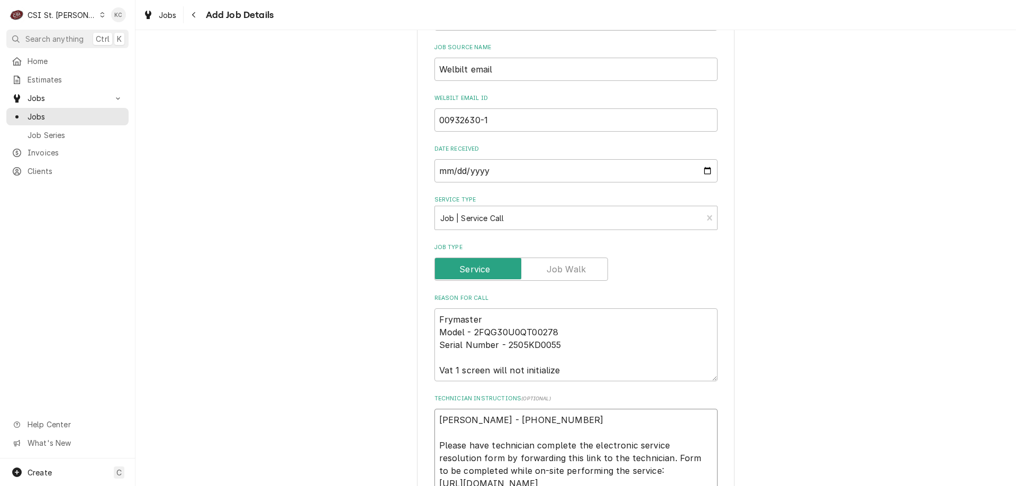
type textarea "x"
type textarea "S Andrew Bird - 618-978-7436 Please have technician complete the electronic ser…"
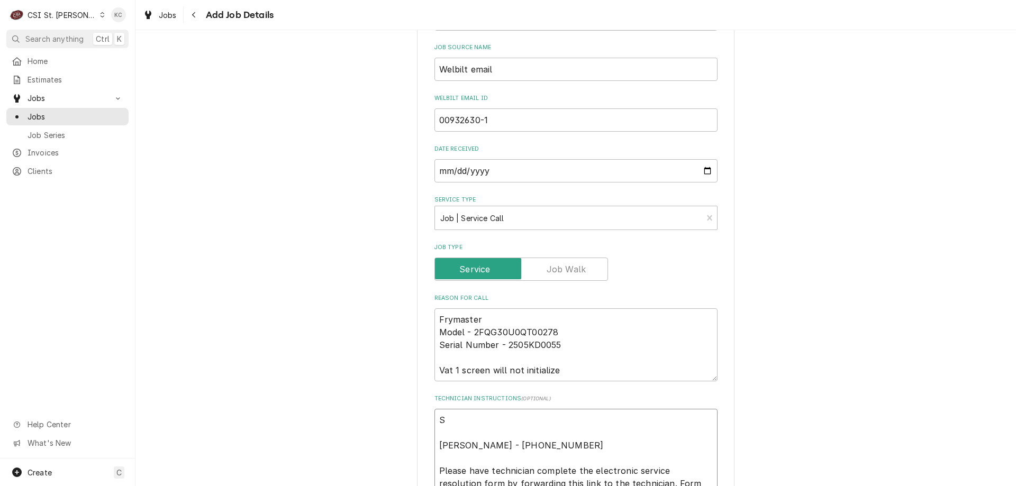
type textarea "x"
type textarea "SU Andrew Bird - 618-978-7436 Please have technician complete the electronic se…"
type textarea "x"
type textarea "SUB Andrew Bird - 618-978-7436 Please have technician complete the electronic s…"
type textarea "x"
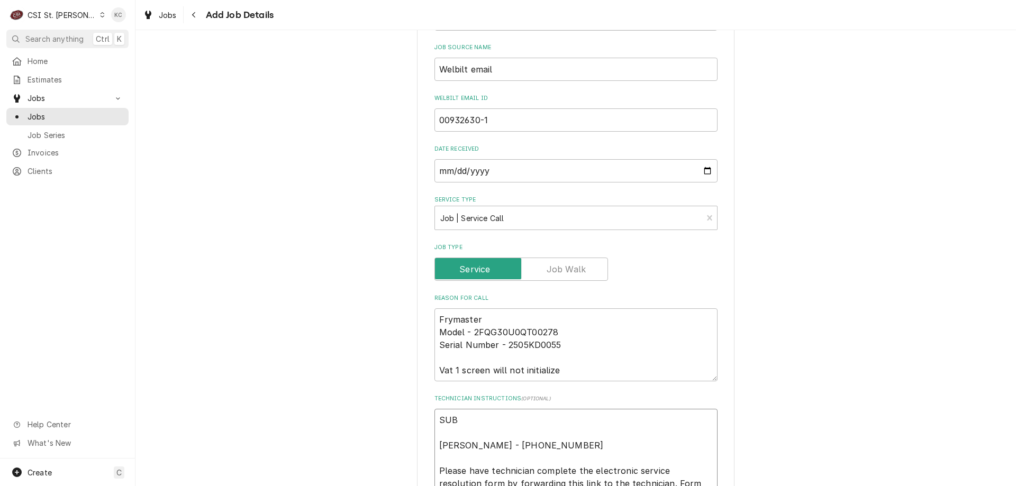
type textarea "SUBB Andrew Bird - 618-978-7436 Please have technician complete the electronic …"
type textarea "x"
type textarea "SUBBI Andrew Bird - 618-978-7436 Please have technician complete the electronic…"
type textarea "x"
type textarea "SUBBING Andrew Bird - 618-978-7436 Please have technician complete the electron…"
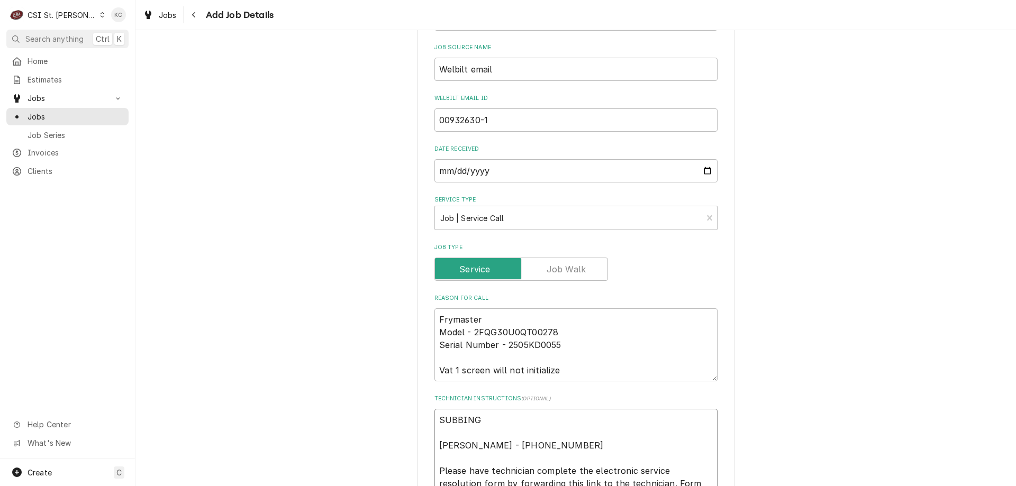
type textarea "x"
type textarea "SUBBING Andrew Bird - 618-978-7436 Please have technician complete the electron…"
type textarea "x"
type textarea "SUBBING CA Andrew Bird - 618-978-7436 Please have technician complete the elect…"
type textarea "x"
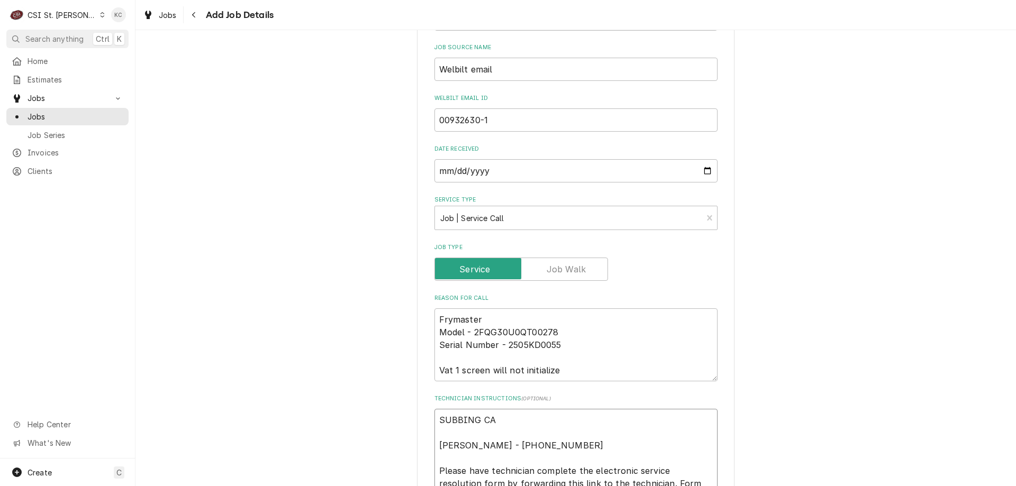
type textarea "SUBBING CAL Andrew Bird - 618-978-7436 Please have technician complete the elec…"
type textarea "x"
type textarea "SUBBING CALL Andrew Bird - 618-978-7436 Please have technician complete the ele…"
type textarea "x"
type textarea "SUBBING CALL Andrew Bird - 618-978-7436 Please have technician complete the ele…"
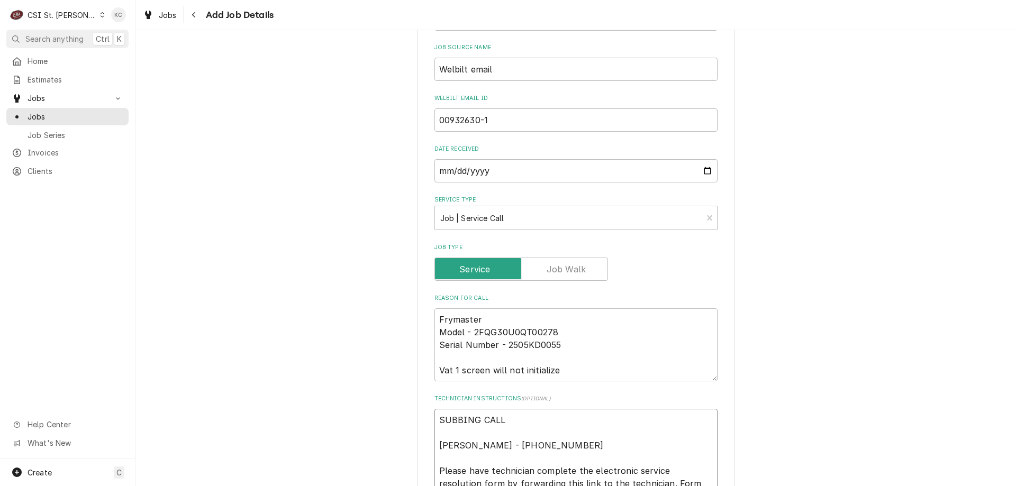
type textarea "x"
type textarea "SUBBING CALL T Andrew Bird - 618-978-7436 Please have technician complete the e…"
type textarea "x"
type textarea "SUBBING CALL TO Andrew Bird - 618-978-7436 Please have technician complete the …"
type textarea "x"
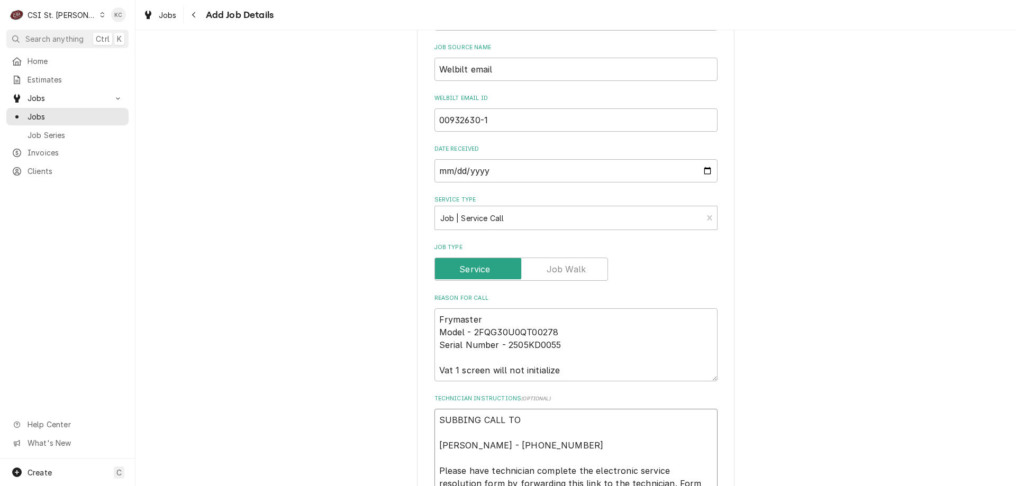
type textarea "SUBBING CALL TO Andrew Bird - 618-978-7436 Please have technician complete the …"
type textarea "x"
type textarea "SUBBING CALL TO D Andrew Bird - 618-978-7436 Please have technician complete th…"
type textarea "x"
type textarea "SUBBING CALL TO DO Andrew Bird - 618-978-7436 Please have technician complete t…"
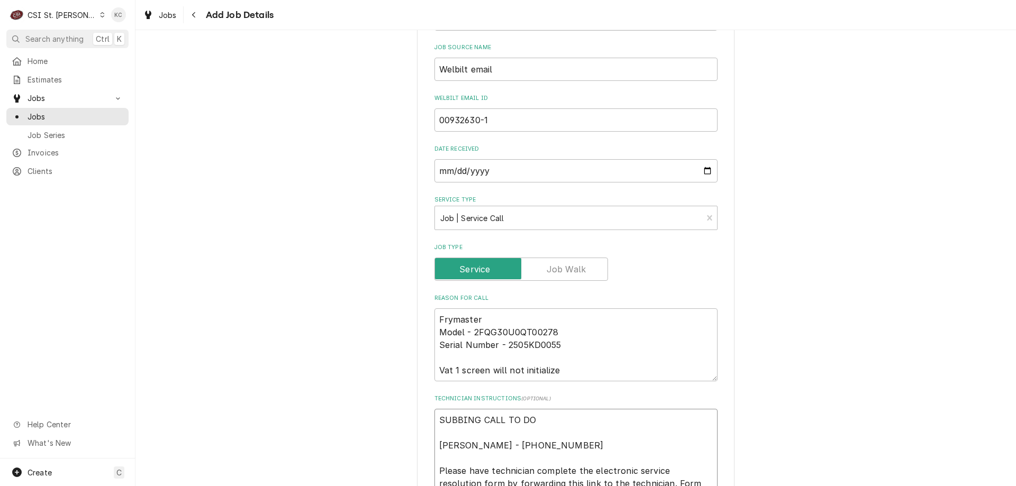
type textarea "x"
type textarea "SUBBING CALL TO DOU Andrew Bird - 618-978-7436 Please have technician complete …"
type textarea "x"
type textarea "SUBBING CALL TO DOUG Andrew Bird - 618-978-7436 Please have technician complete…"
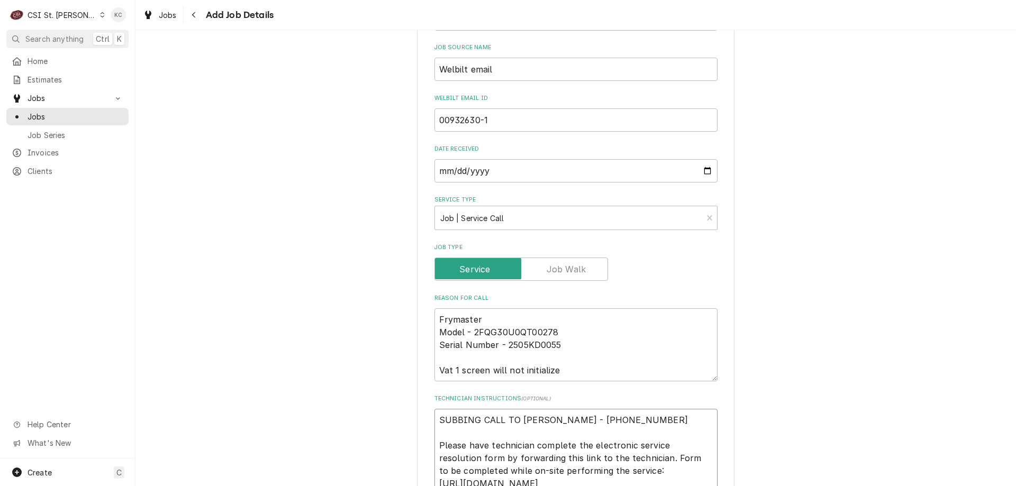
type textarea "x"
type textarea "SUBBING CALL TO DOUG Andrew Bird - 618-978-7436 Please have technician complete…"
type textarea "x"
type textarea "SUBBING CALL TO DOUG A Andrew Bird - 618-978-7436 Please have technician comple…"
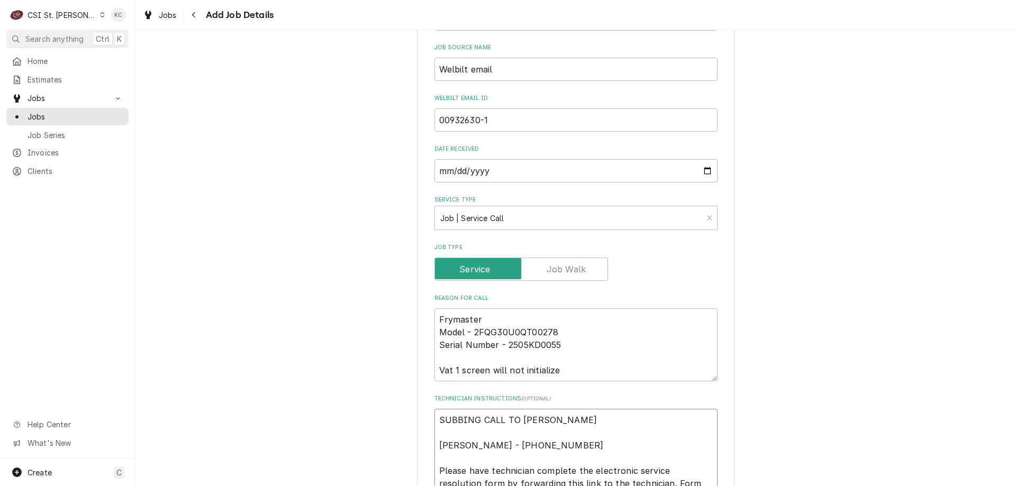
type textarea "x"
type textarea "SUBBING CALL TO DOUG AT Andrew Bird - 618-978-7436 Please have technician compl…"
type textarea "x"
type textarea "SUBBING CALL TO DOUG AT Andrew Bird - 618-978-7436 Please have technician compl…"
type textarea "x"
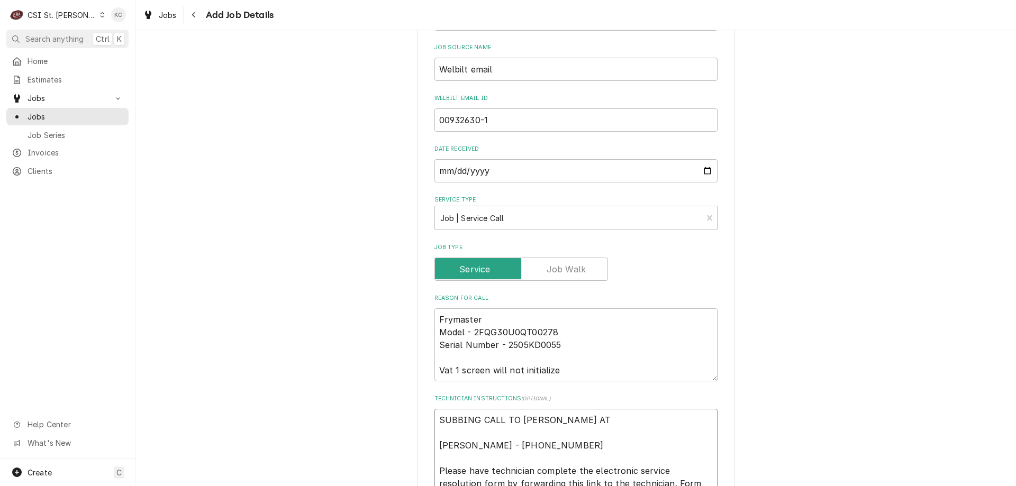
type textarea "SUBBING CALL TO DOUG AT B Andrew Bird - 618-978-7436 Please have technician com…"
type textarea "x"
type textarea "SUBBING CALL TO DOUG AT BM Andrew Bird - 618-978-7436 Please have technician co…"
type textarea "x"
type textarea "SUBBING CALL TO DOUG AT BMS Andrew Bird - 618-978-7436 Please have technician c…"
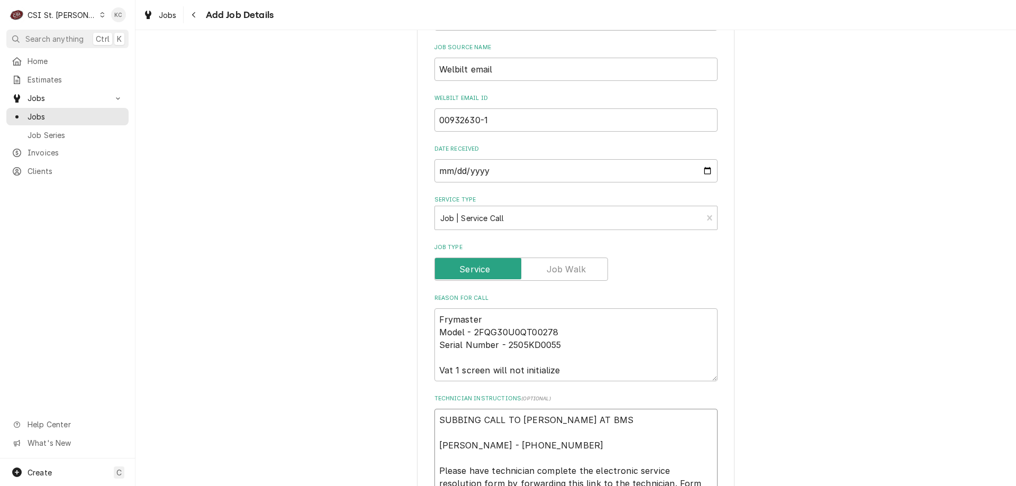
type textarea "x"
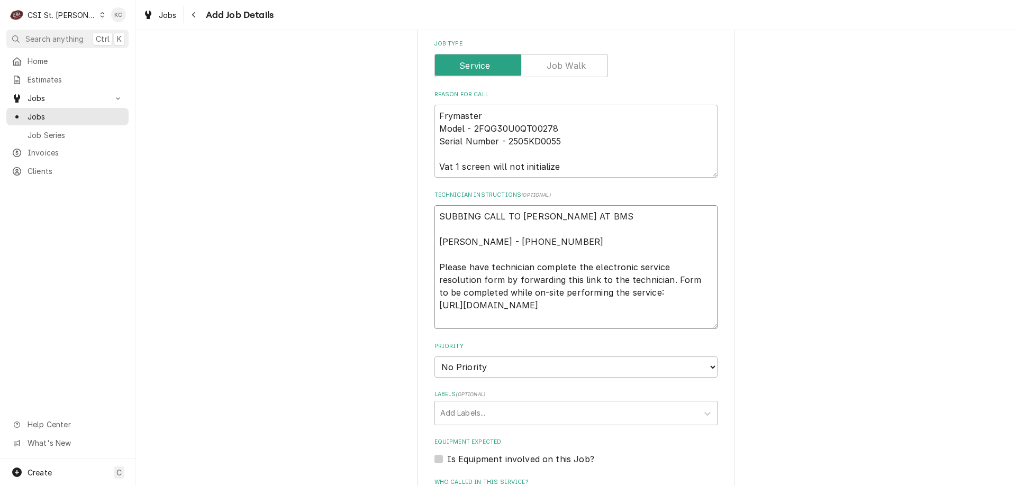
scroll to position [529, 0]
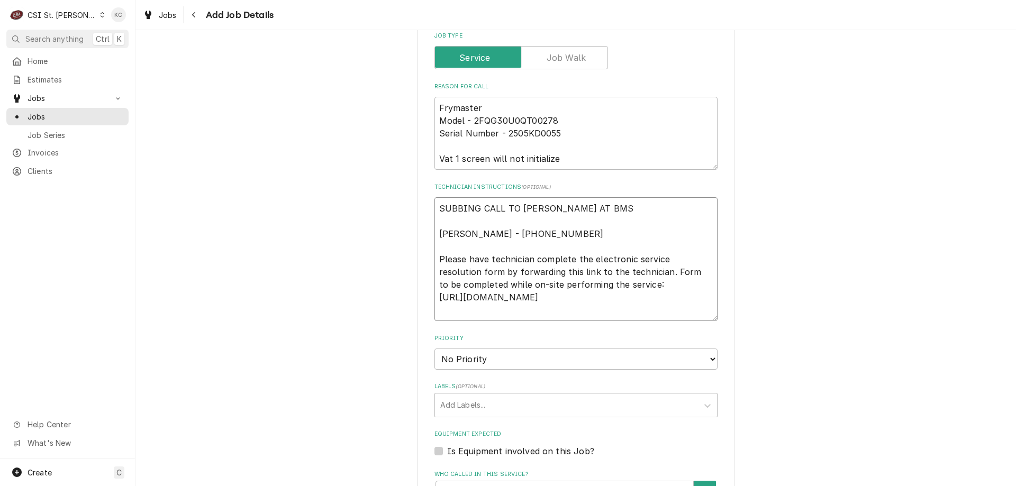
type textarea "SUBBING CALL TO DOUG AT BMS Andrew Bird - 618-978-7436 Please have technician c…"
click at [546, 361] on select "No Priority Urgent High Medium Low" at bounding box center [576, 359] width 283 height 21
select select "3"
click at [435, 349] on select "No Priority Urgent High Medium Low" at bounding box center [576, 359] width 283 height 21
click at [579, 208] on textarea "SUBBING CALL TO DOUG AT BMS Andrew Bird - 618-978-7436 Please have technician c…" at bounding box center [576, 259] width 283 height 124
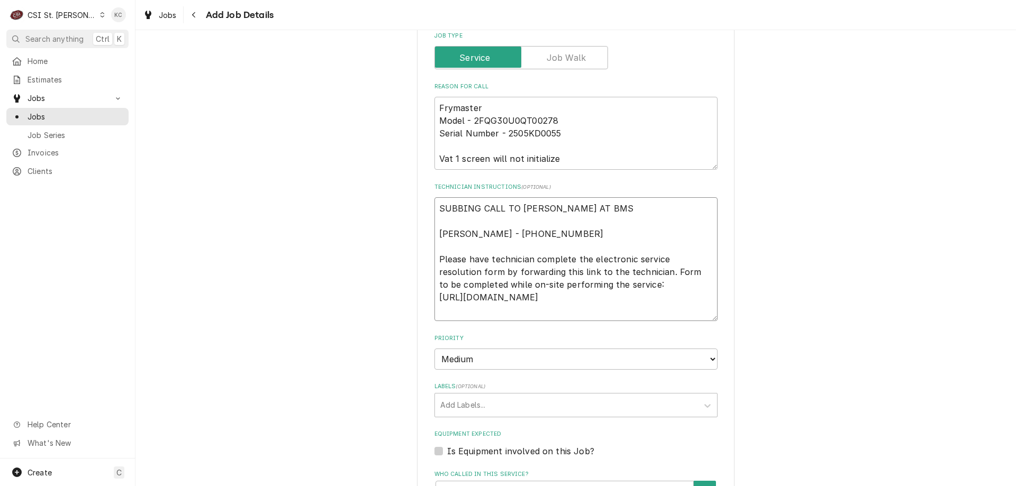
type textarea "x"
type textarea "SUBBING CALL TO DOUG AT BMS Andrew Bird - 618-978-7436 Please have technician c…"
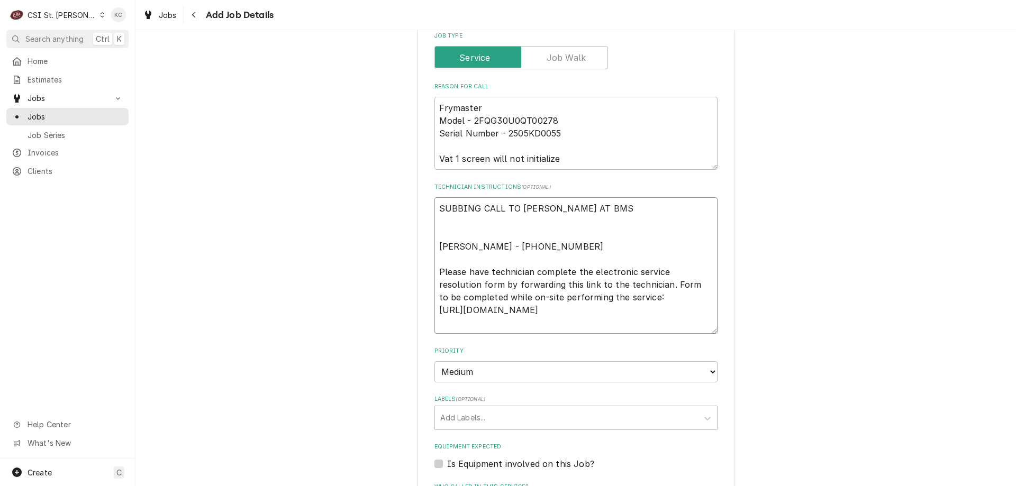
type textarea "x"
type textarea "SUBBING CALL TO DOUG AT BMS Andrew Bird - 618-978-7436 Please have technician c…"
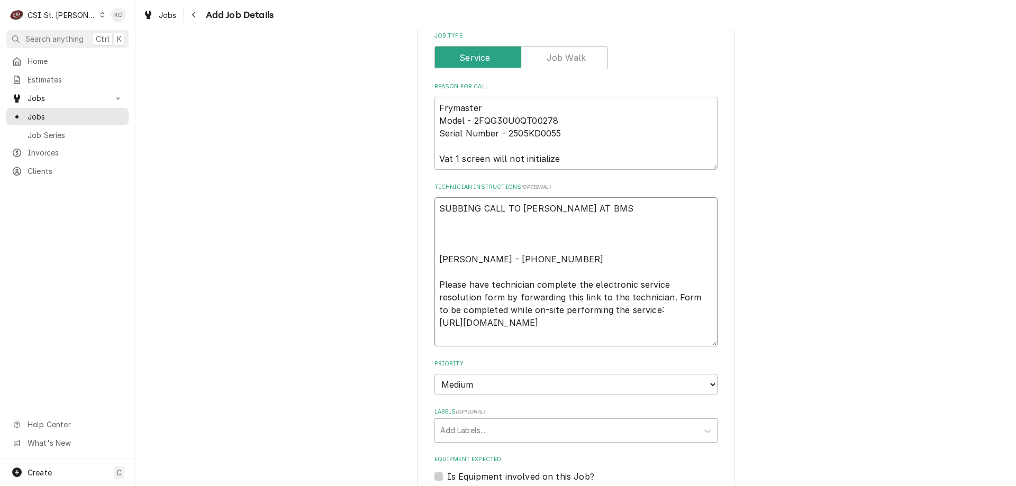
paste textarea "Required On Site Date: 9/17/2025, 11:50 AM Required Completion Date: 9/18/2025,…"
type textarea "x"
type textarea "SUBBING CALL TO DOUG AT BMS Required On Site Date: 9/17/2025, 11:50 AM Required…"
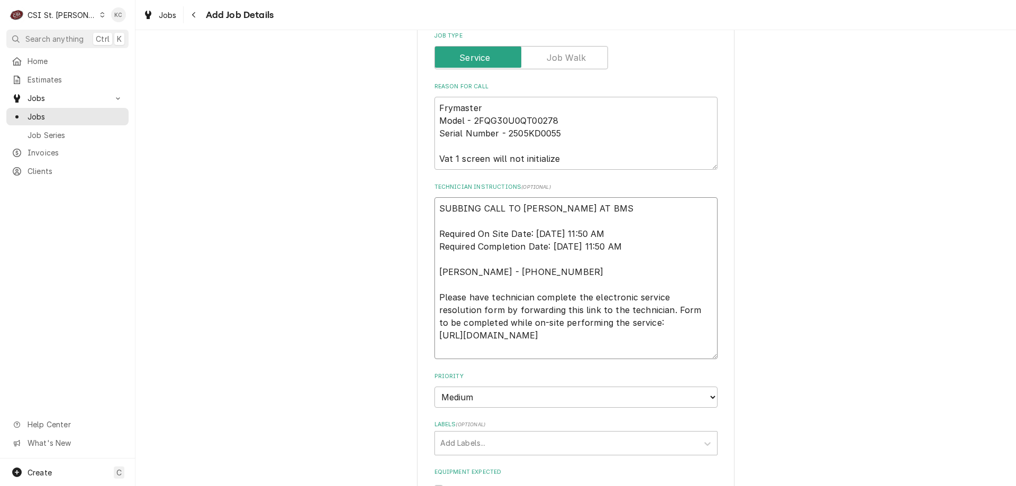
type textarea "x"
type textarea "SUBBING CALL TO DOUG AT BMS Required On Site Date: 9/17/2025, 11:50 AM Required…"
click at [768, 337] on div "Please provide the following information to create a job: Client Details Client…" at bounding box center [575, 196] width 881 height 1368
click at [481, 397] on select "No Priority Urgent High Medium Low" at bounding box center [576, 397] width 283 height 21
select select "4"
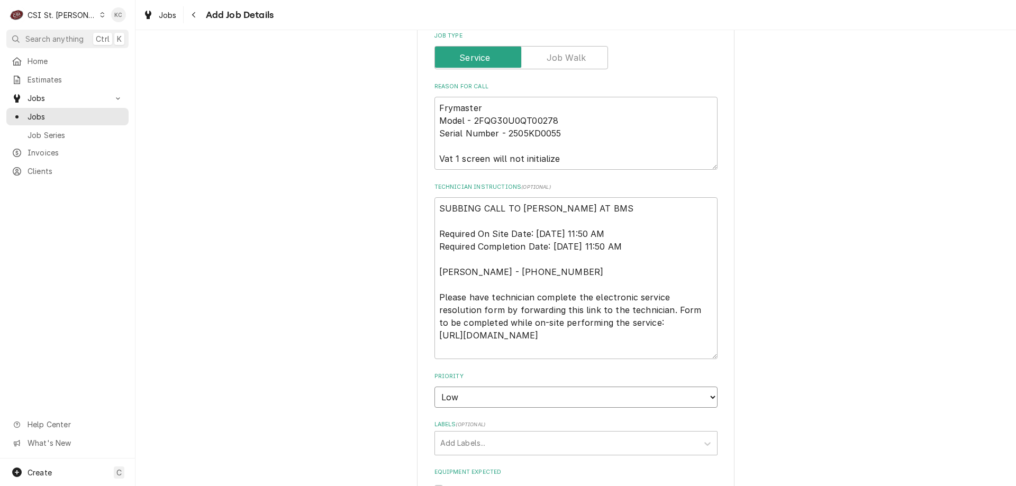
click at [435, 387] on select "No Priority Urgent High Medium Low" at bounding box center [576, 397] width 283 height 21
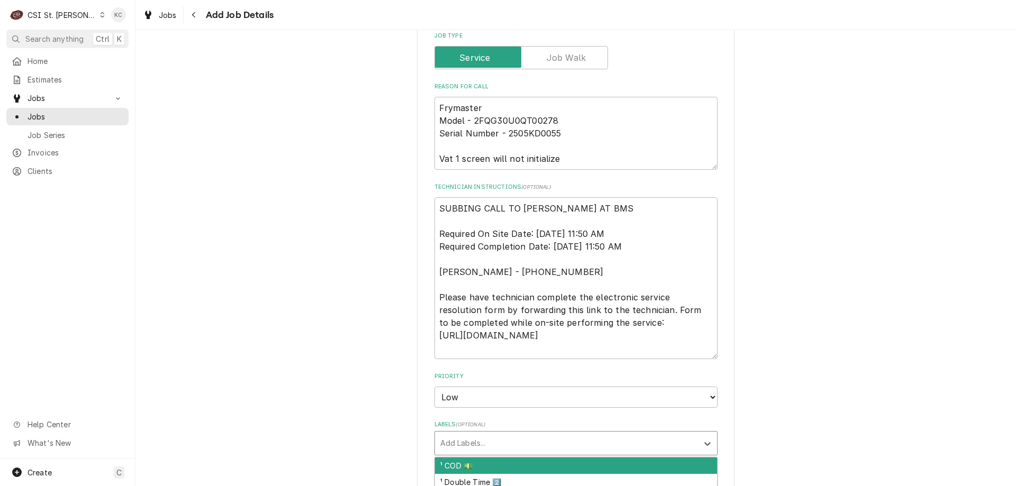
click at [466, 438] on div "Labels" at bounding box center [566, 443] width 252 height 19
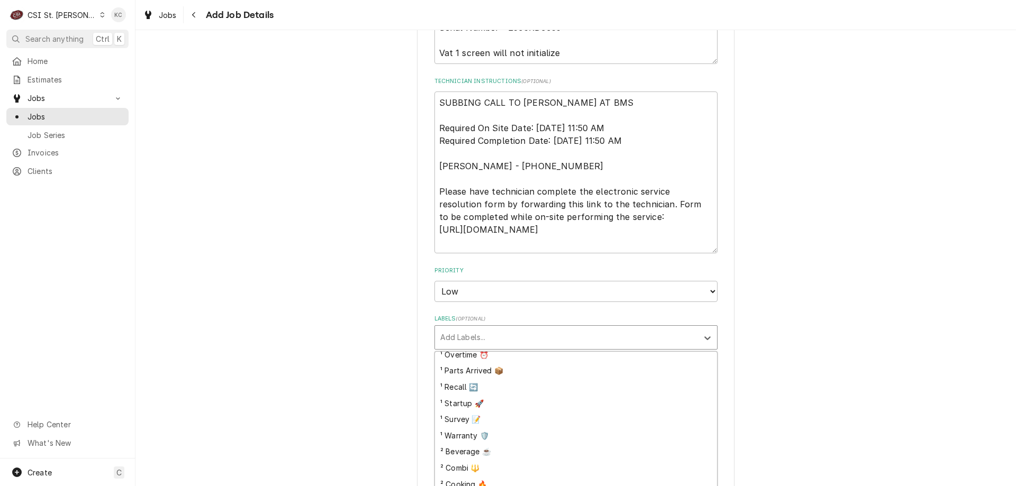
scroll to position [106, 0]
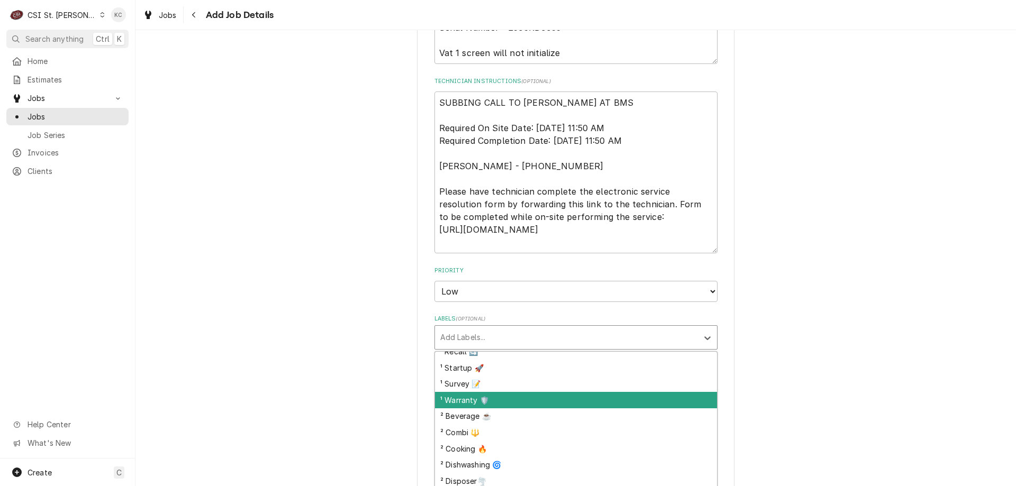
click at [592, 404] on div "¹ Warranty 🛡️" at bounding box center [576, 400] width 282 height 16
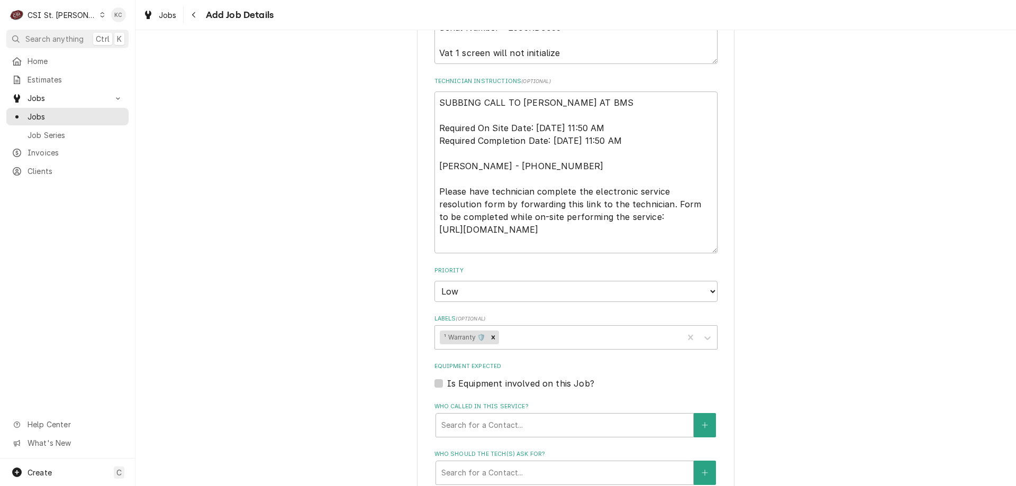
click at [835, 309] on div "Please provide the following information to create a job: Client Details Client…" at bounding box center [575, 90] width 881 height 1368
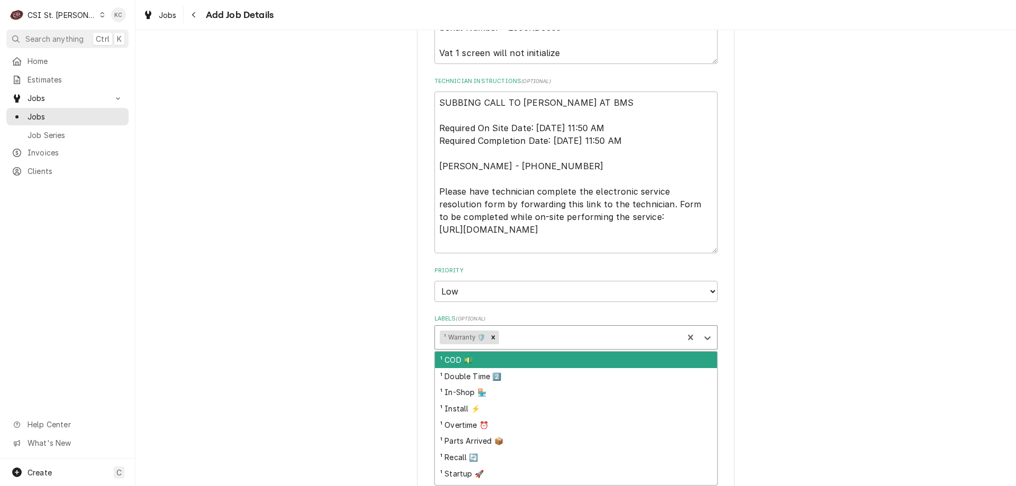
click at [563, 338] on div "Labels" at bounding box center [589, 337] width 177 height 19
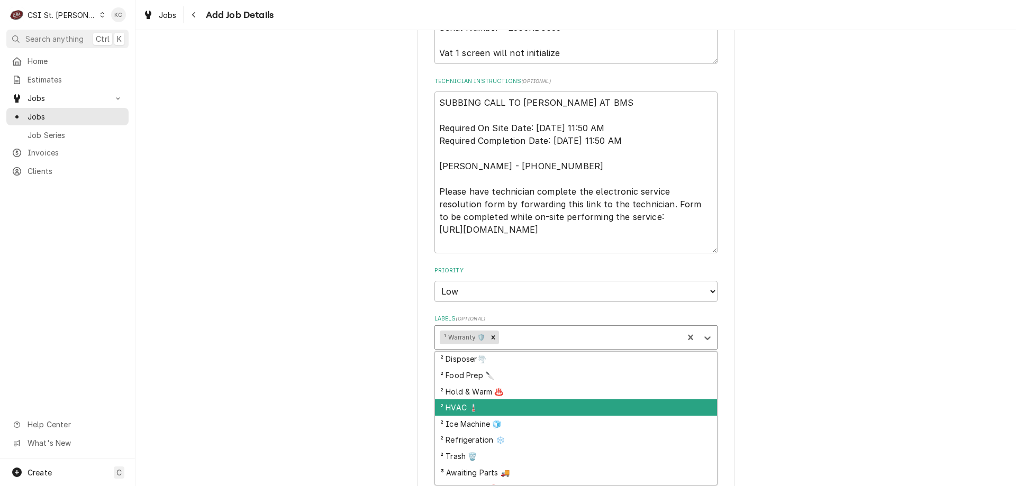
scroll to position [159, 0]
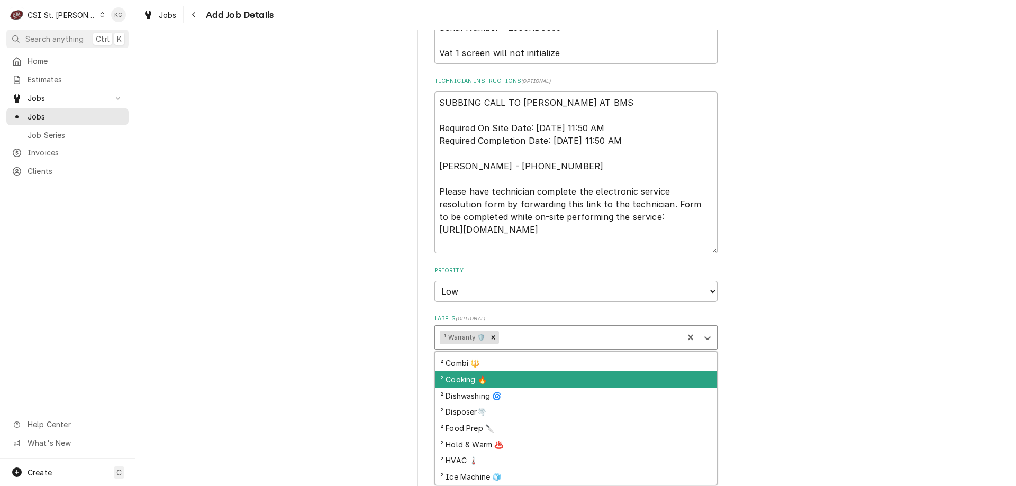
click at [572, 383] on div "² Cooking 🔥" at bounding box center [576, 380] width 282 height 16
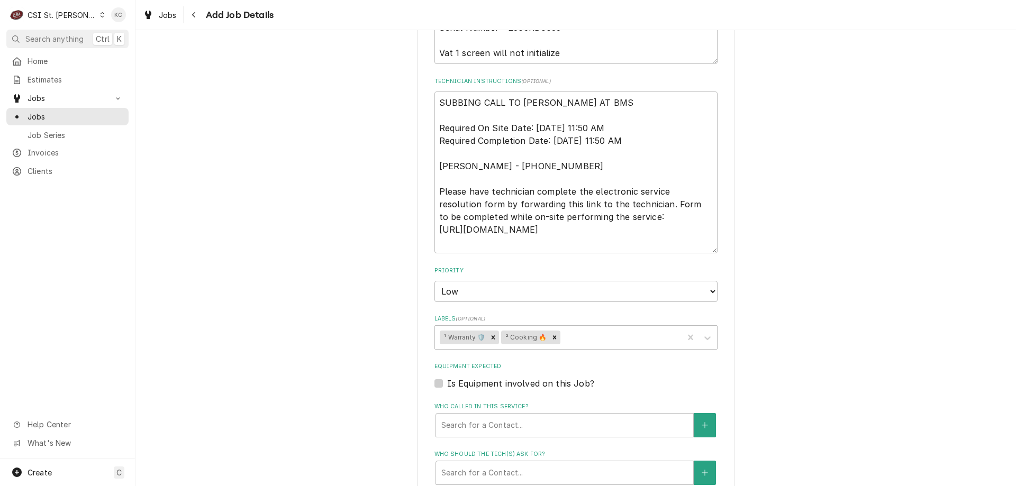
click at [801, 361] on div "Please provide the following information to create a job: Client Details Client…" at bounding box center [575, 90] width 881 height 1368
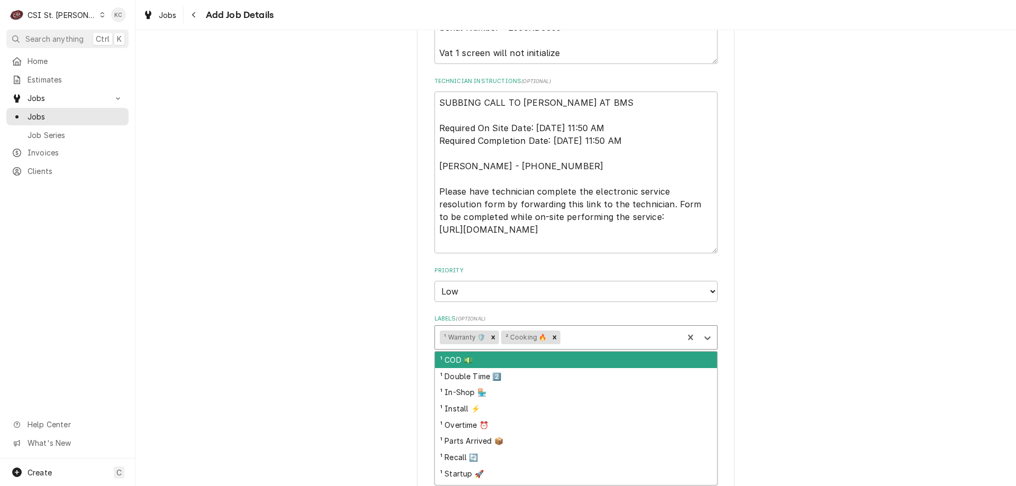
click at [663, 339] on div "Labels" at bounding box center [620, 337] width 115 height 19
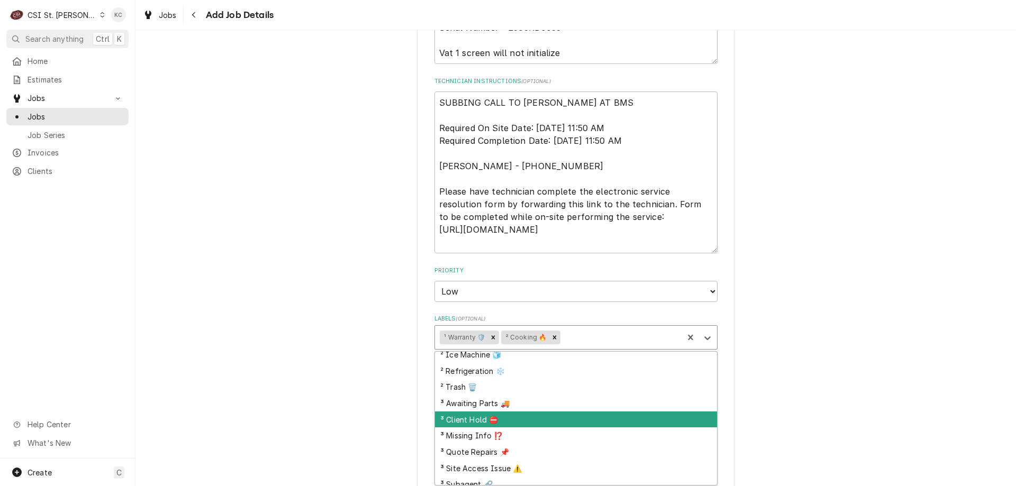
scroll to position [304, 0]
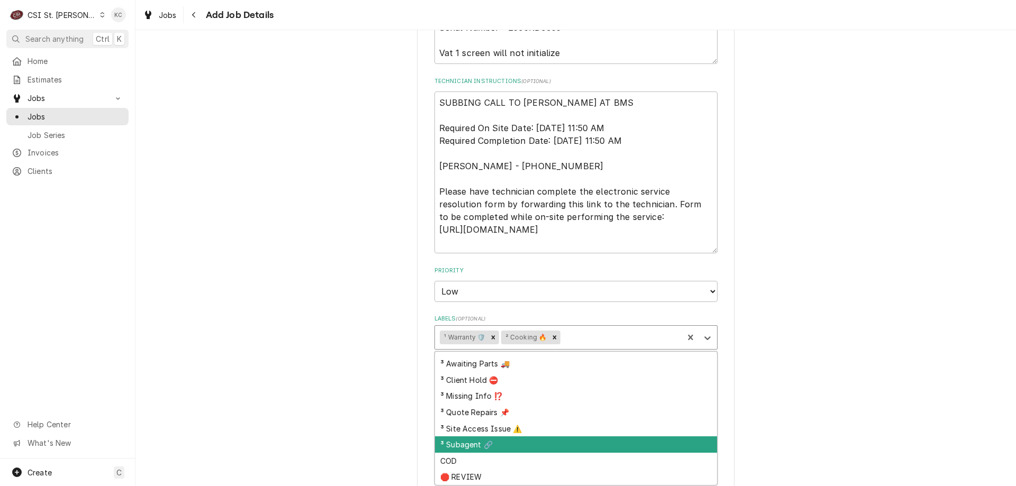
click at [628, 444] on div "³ Subagent 🔗" at bounding box center [576, 445] width 282 height 16
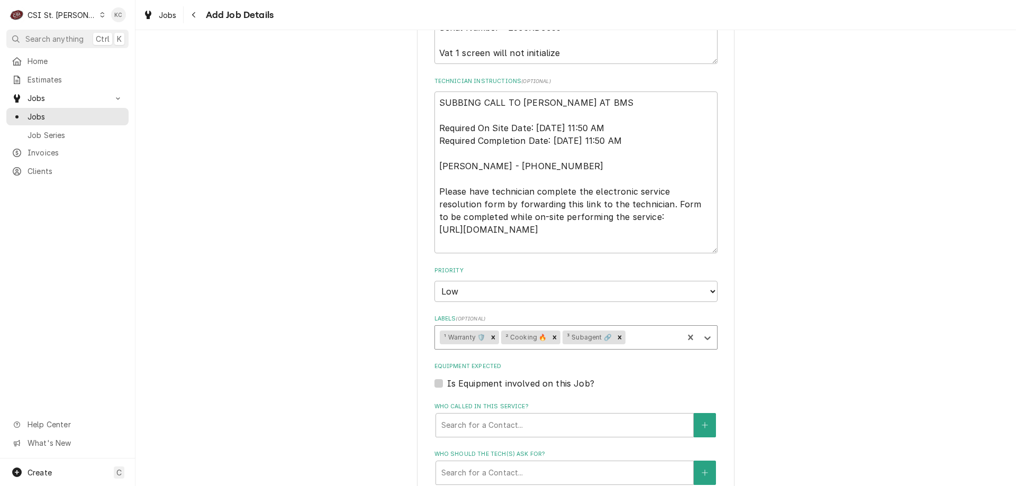
click at [869, 422] on div "Please provide the following information to create a job: Client Details Client…" at bounding box center [575, 90] width 881 height 1368
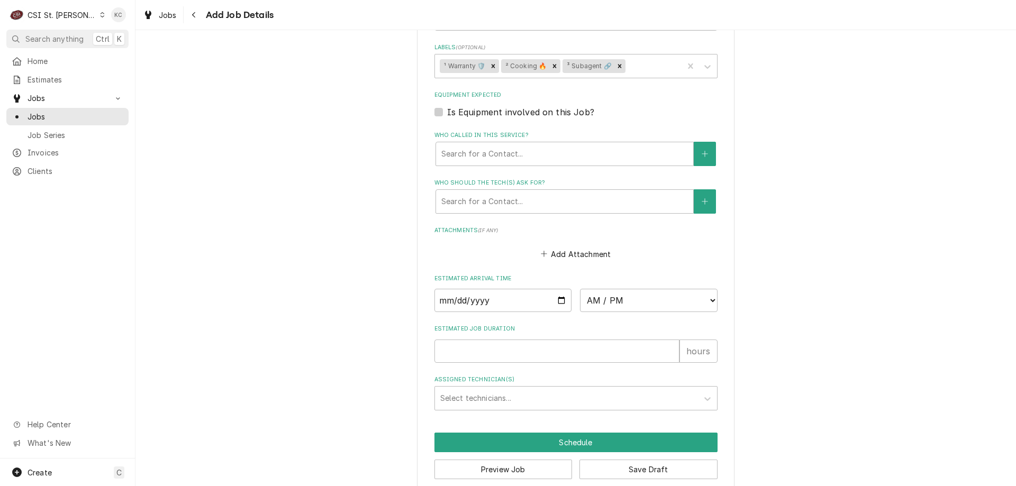
scroll to position [922, 0]
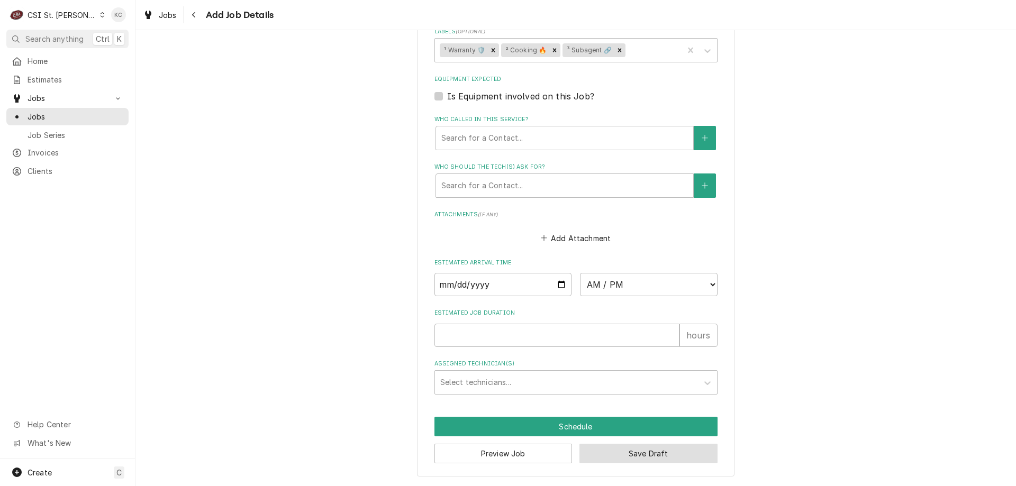
click at [686, 462] on button "Save Draft" at bounding box center [649, 454] width 138 height 20
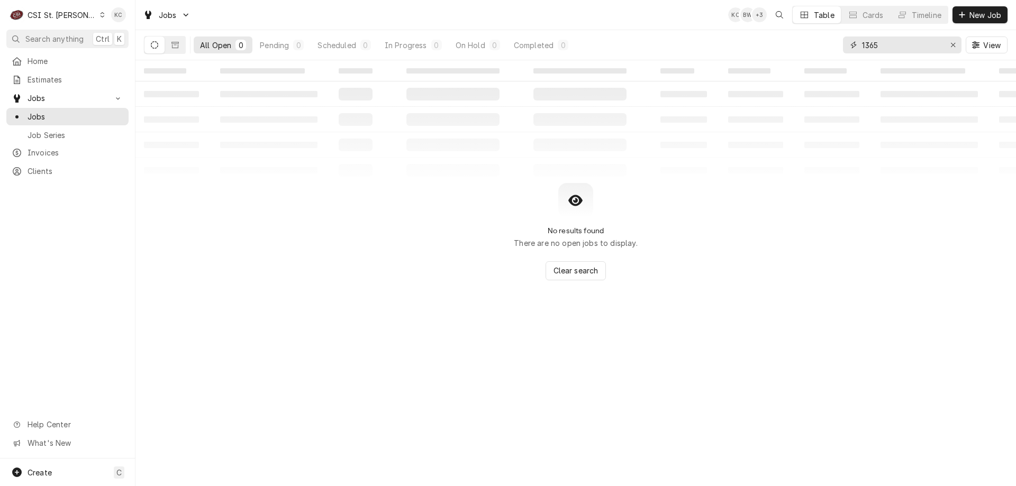
drag, startPoint x: 889, startPoint y: 44, endPoint x: 822, endPoint y: 45, distance: 67.2
click at [822, 45] on div "All Open 0 Pending 0 Scheduled 0 In Progress 0 On Hold 0 Completed 0 1365 View" at bounding box center [576, 45] width 864 height 30
type input "d"
type input "u"
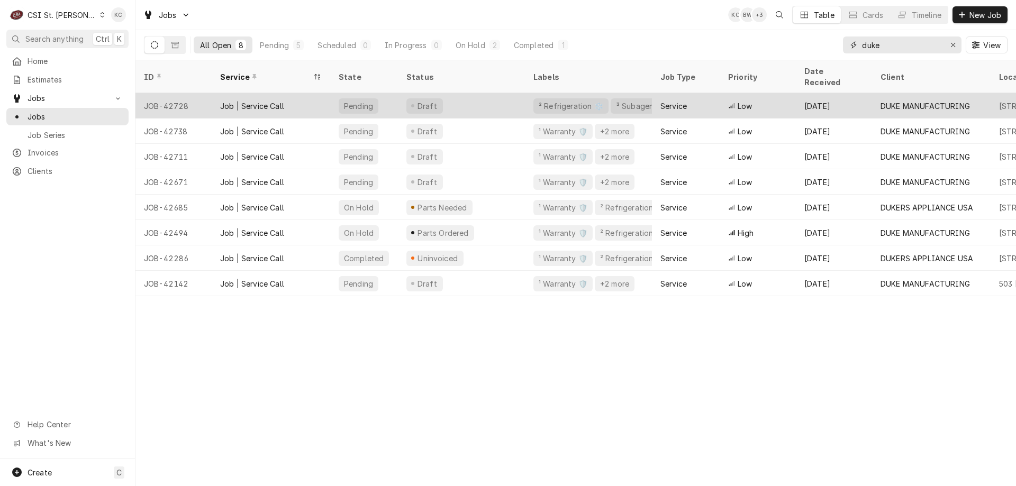
type input "duke"
click at [675, 101] on div "Service" at bounding box center [674, 106] width 26 height 11
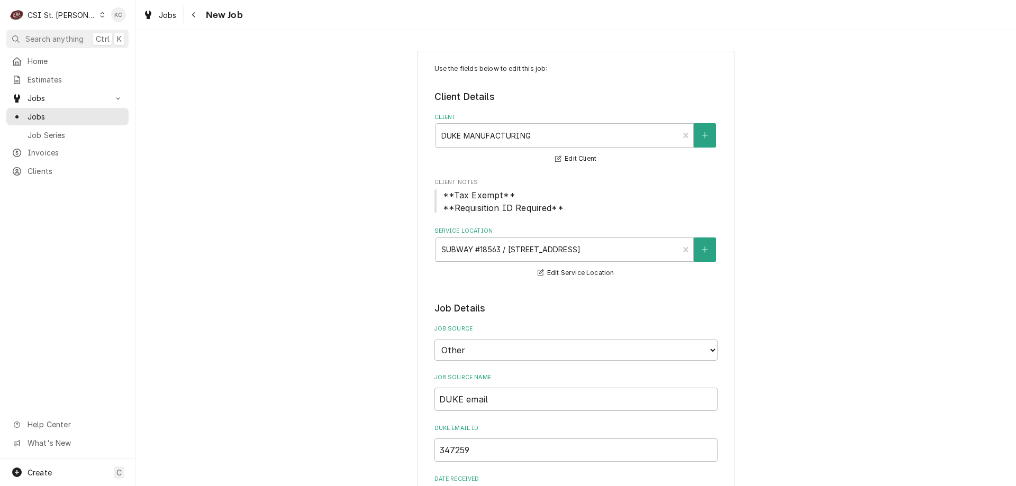
type textarea "x"
click at [194, 18] on icon "Navigate back" at bounding box center [194, 14] width 5 height 7
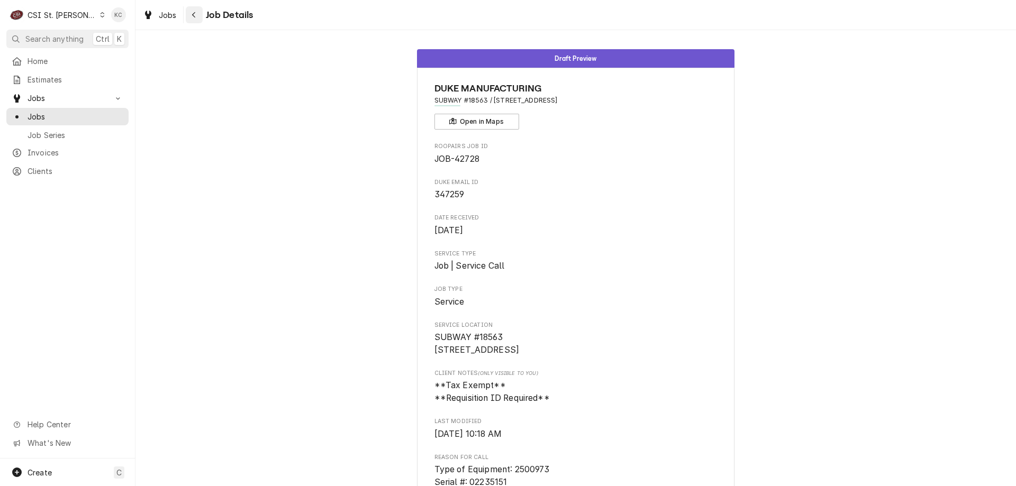
click at [192, 17] on icon "Navigate back" at bounding box center [194, 14] width 5 height 7
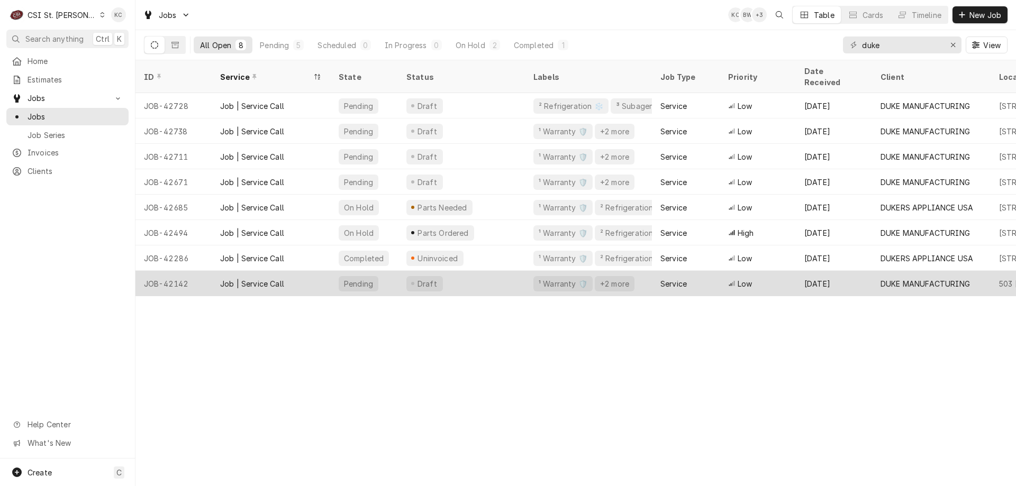
click at [617, 278] on div "+2 more" at bounding box center [614, 283] width 31 height 11
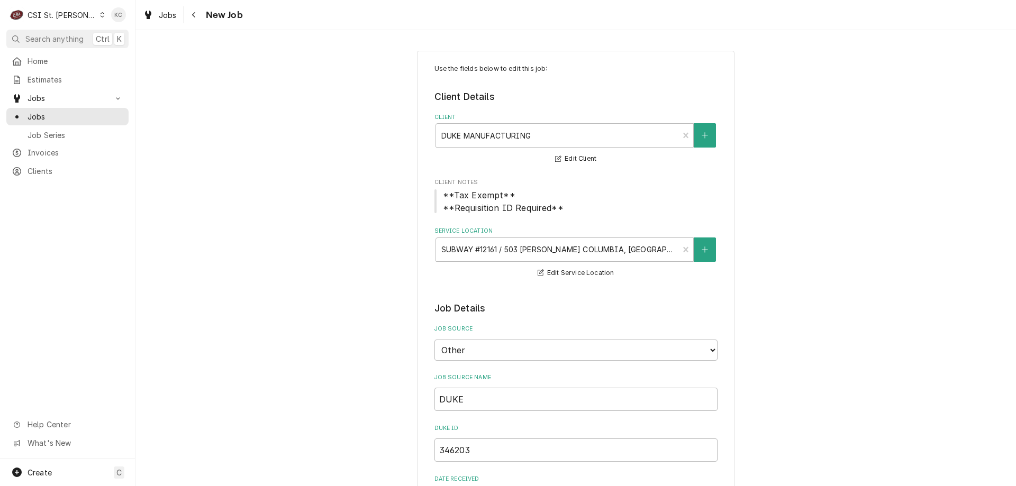
type textarea "x"
click at [196, 17] on div "Navigate back" at bounding box center [194, 15] width 11 height 11
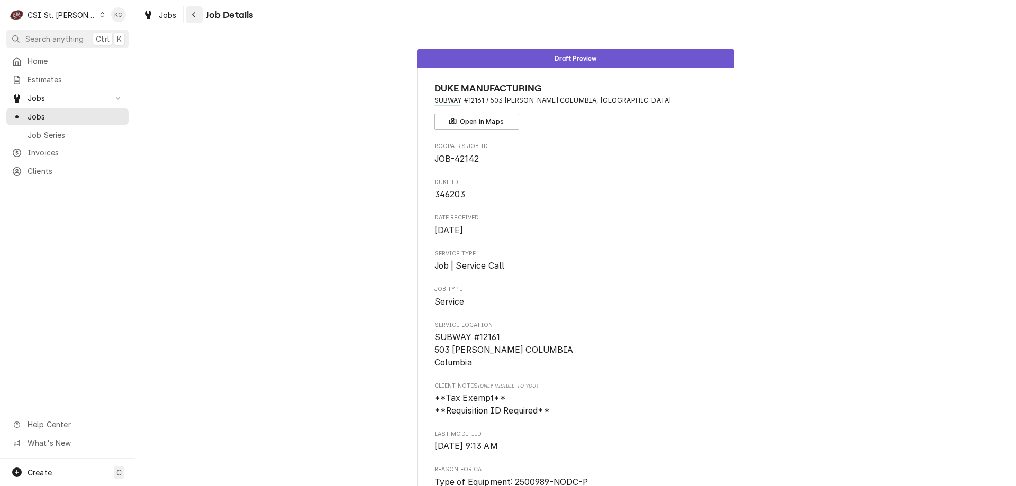
click at [198, 17] on div "Navigate back" at bounding box center [194, 15] width 11 height 11
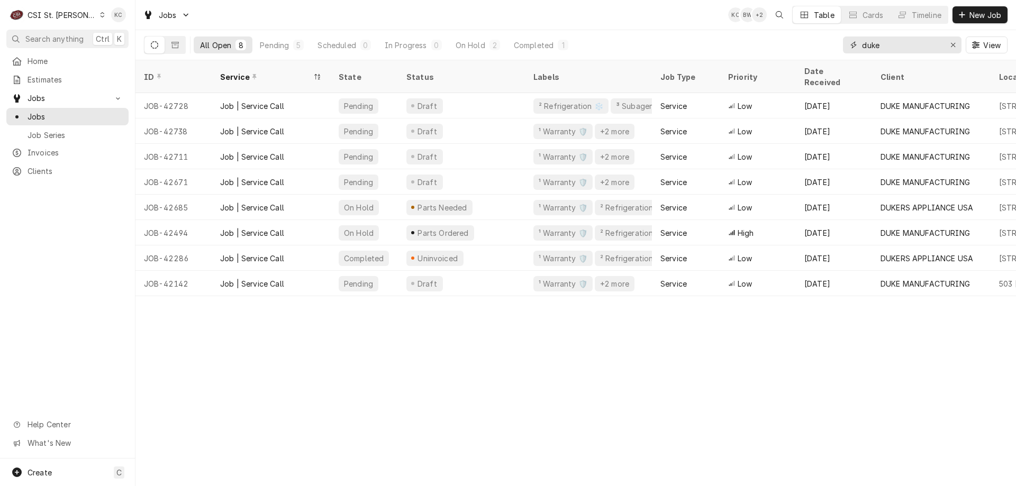
drag, startPoint x: 882, startPoint y: 48, endPoint x: 843, endPoint y: 46, distance: 38.7
click at [843, 46] on div "duke" at bounding box center [902, 45] width 119 height 17
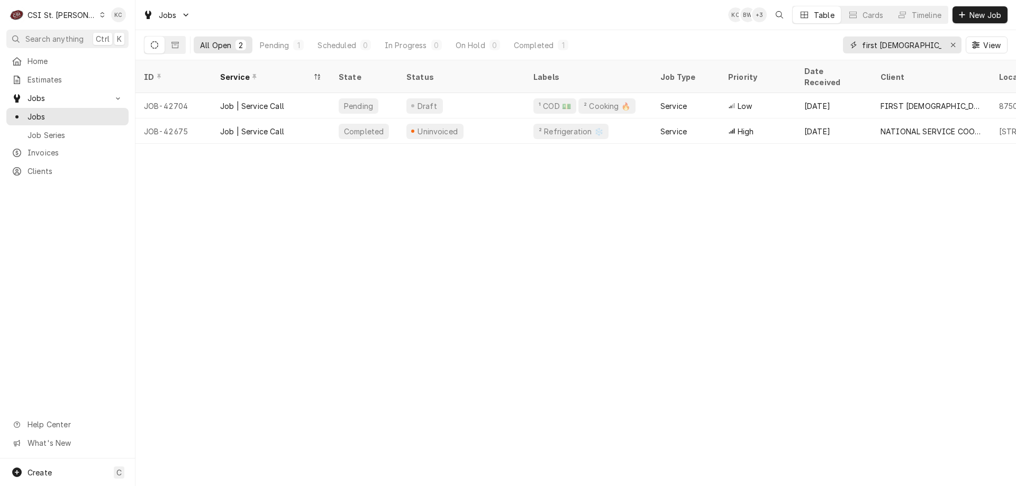
drag, startPoint x: 916, startPoint y: 47, endPoint x: 829, endPoint y: 48, distance: 86.3
click at [829, 48] on div "All Open 2 Pending 1 Scheduled 0 In Progress 0 On Hold 0 Completed 1 first [DEM…" at bounding box center [576, 45] width 864 height 30
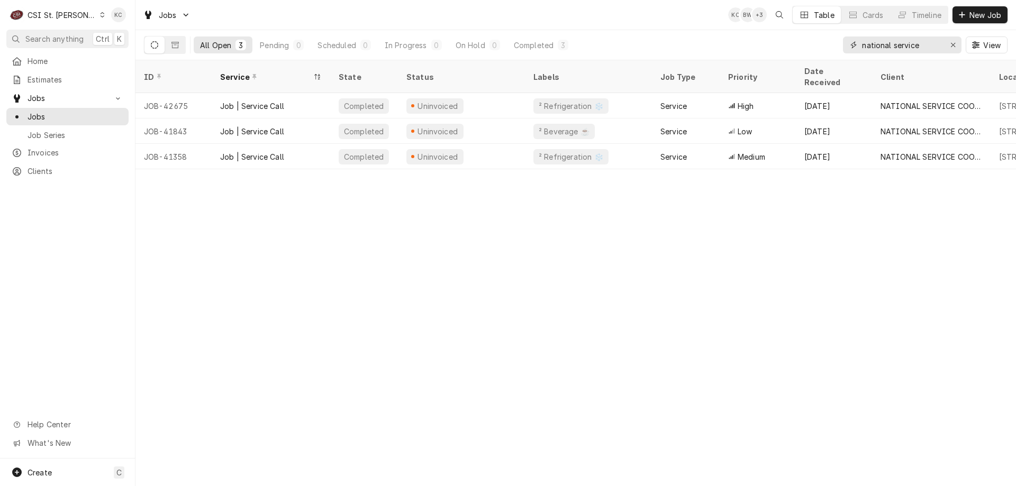
type input "national service"
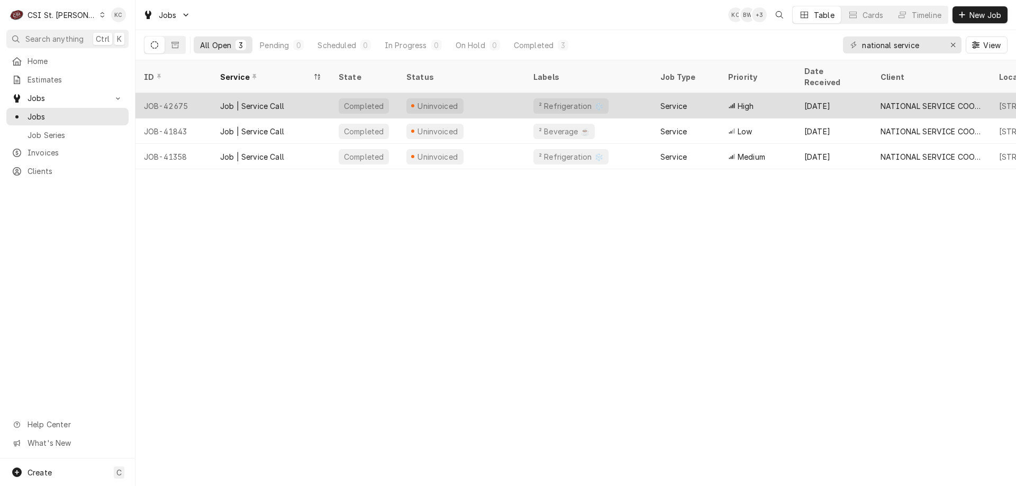
click at [435, 101] on div "Uninvoiced" at bounding box center [438, 106] width 43 height 11
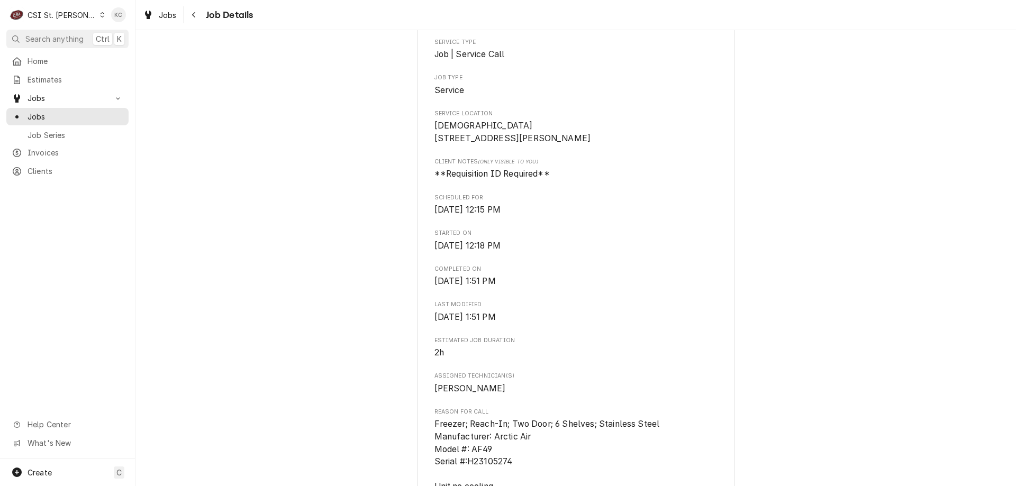
scroll to position [265, 0]
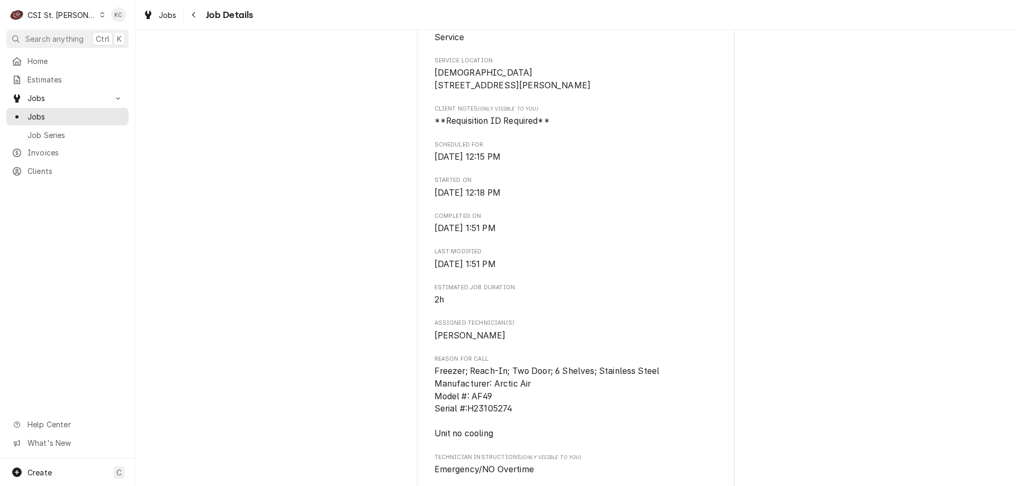
drag, startPoint x: 198, startPoint y: 15, endPoint x: 203, endPoint y: 17, distance: 5.5
click at [197, 15] on div "Navigate back" at bounding box center [194, 15] width 11 height 11
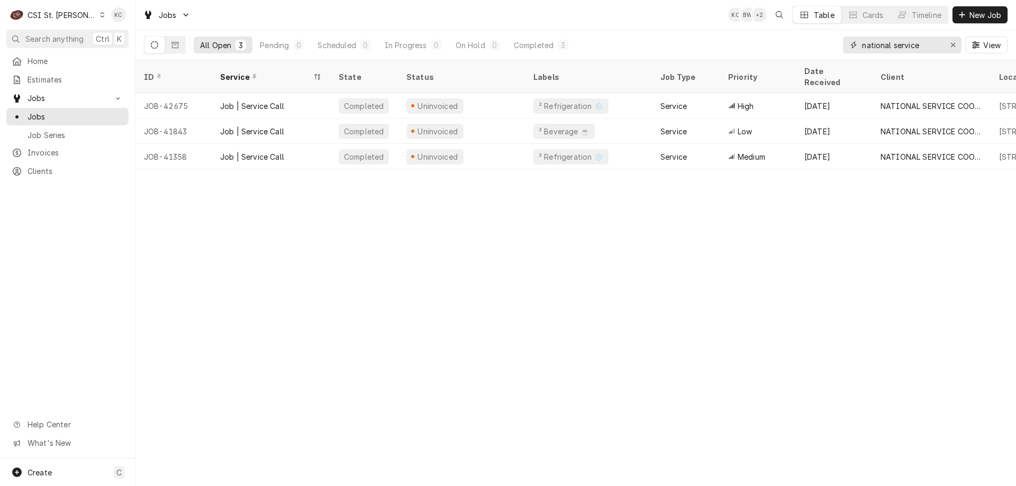
drag, startPoint x: 931, startPoint y: 49, endPoint x: 858, endPoint y: 48, distance: 73.0
click at [860, 48] on div "national service" at bounding box center [902, 45] width 119 height 17
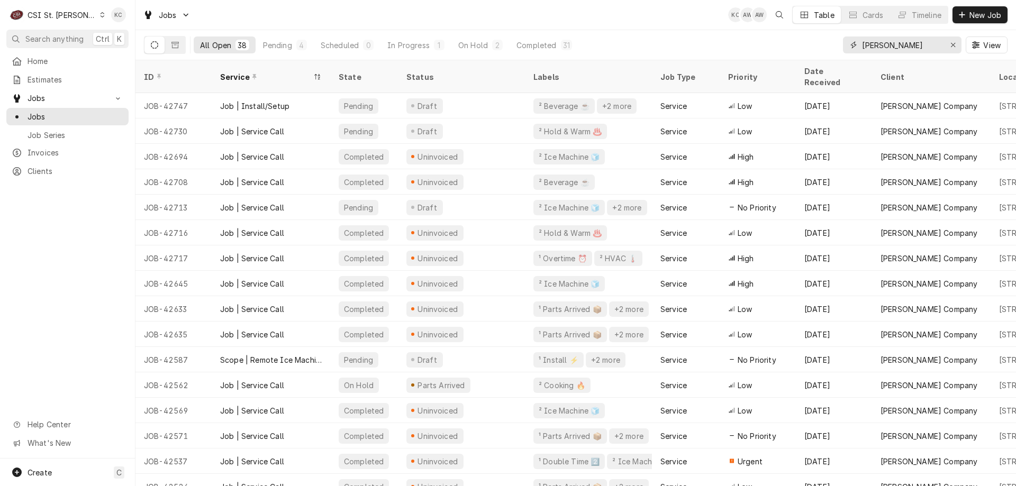
type input "[PERSON_NAME]"
click at [37, 32] on button "Search anything Ctrl K" at bounding box center [67, 39] width 122 height 19
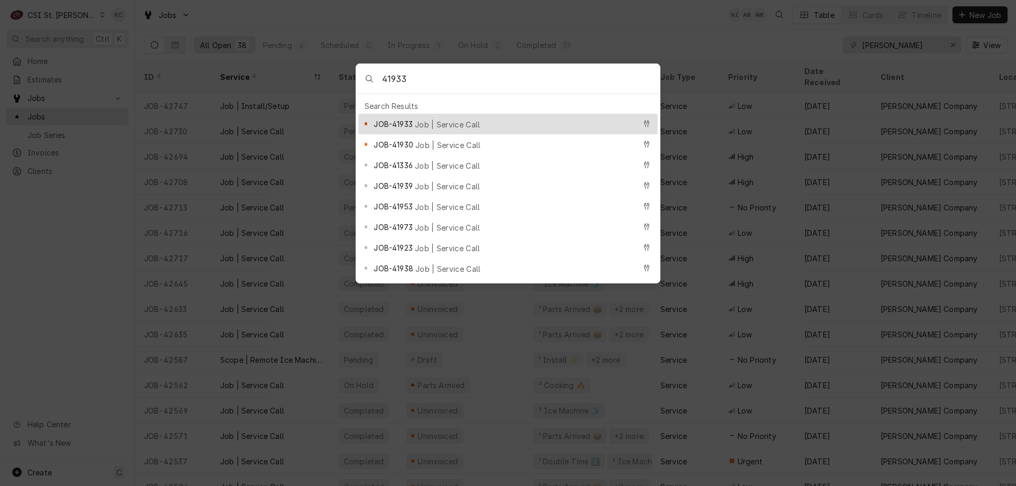
type input "41933"
click at [401, 119] on span "JOB-41933" at bounding box center [393, 124] width 39 height 11
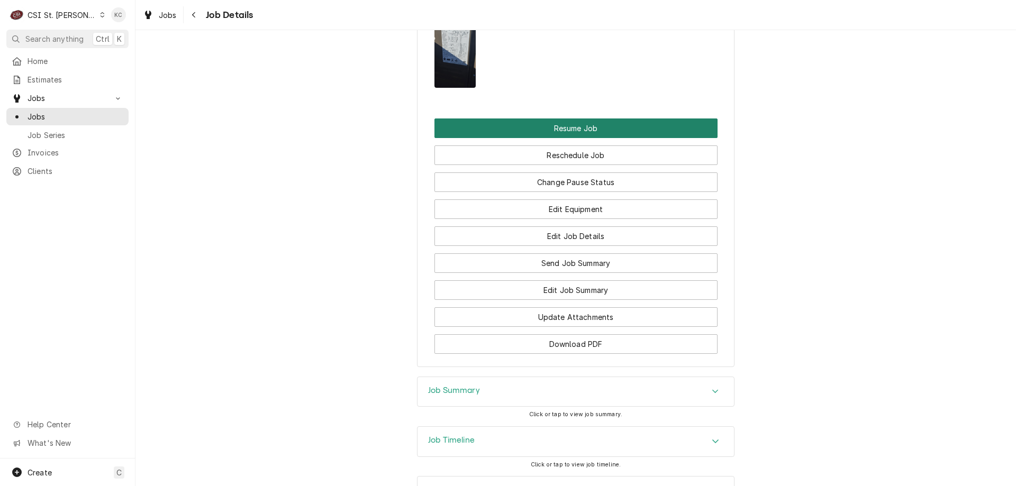
scroll to position [1887, 0]
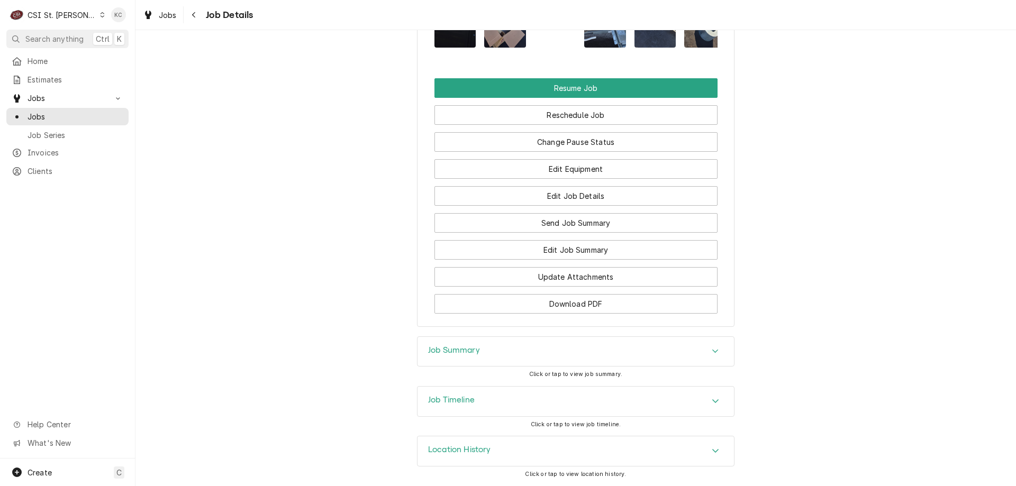
click at [546, 352] on div "Job Summary" at bounding box center [576, 352] width 316 height 30
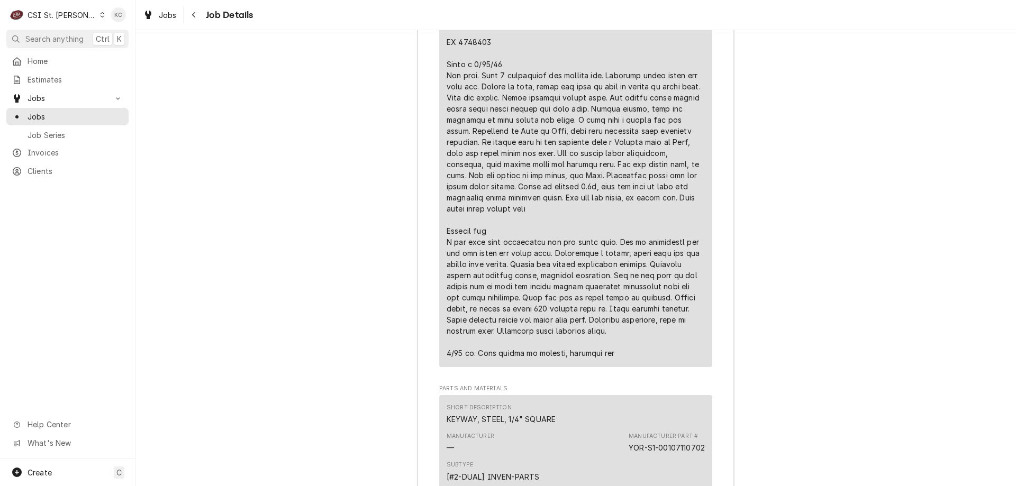
scroll to position [2920, 0]
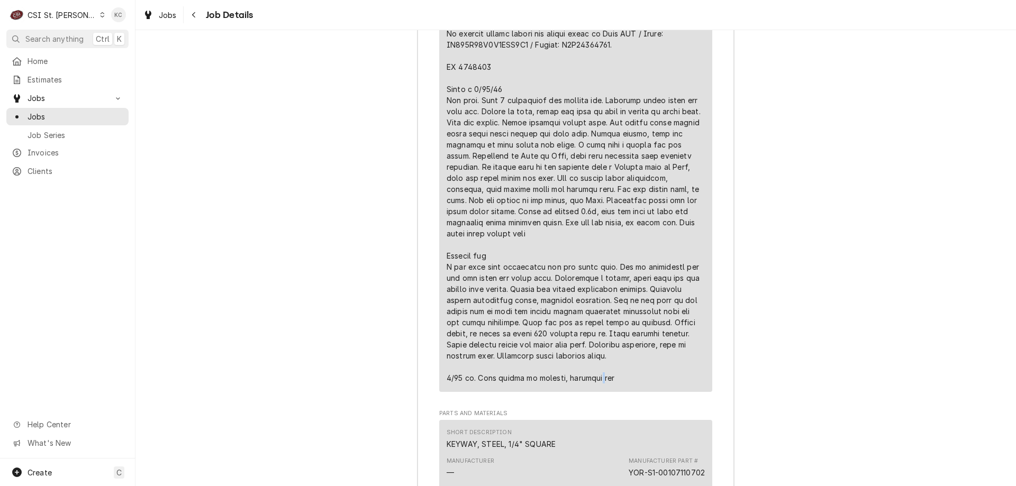
click at [585, 376] on div "Line Item" at bounding box center [576, 195] width 258 height 378
drag, startPoint x: 612, startPoint y: 376, endPoint x: 436, endPoint y: 386, distance: 176.0
click at [439, 386] on div "Short Description Job | Service Call Subtype [#1-SALE] LABR-REG Service Date Au…" at bounding box center [575, 132] width 273 height 520
copy div "9/17 kj. Part cannot be located, ordering new"
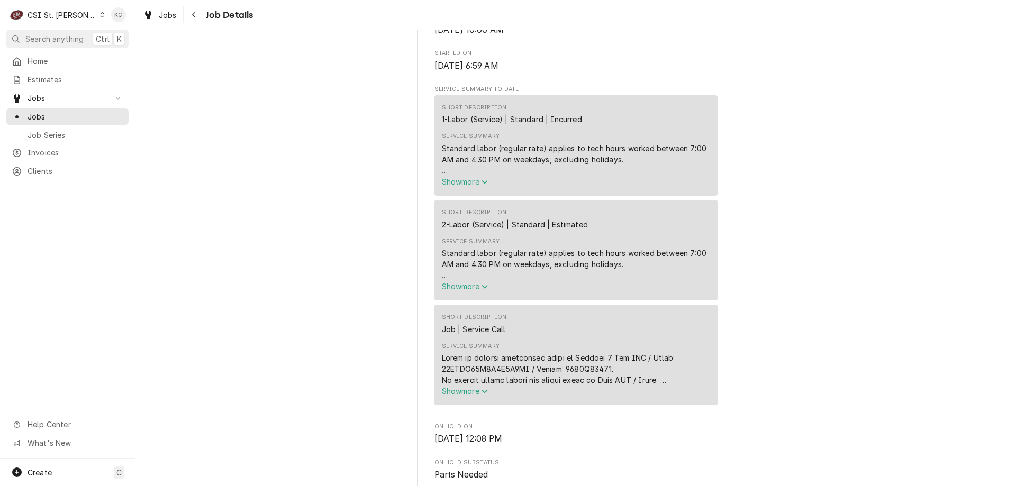
scroll to position [0, 0]
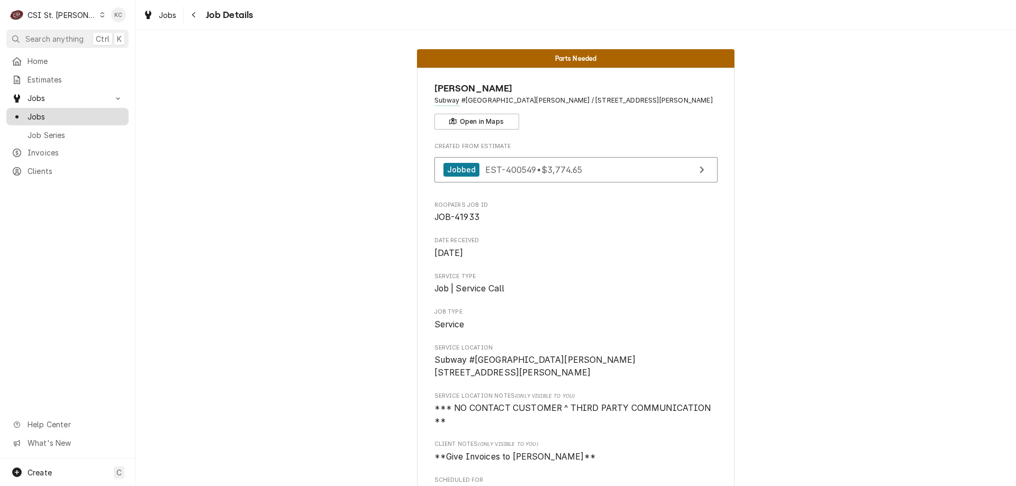
click at [40, 111] on span "Jobs" at bounding box center [76, 116] width 96 height 11
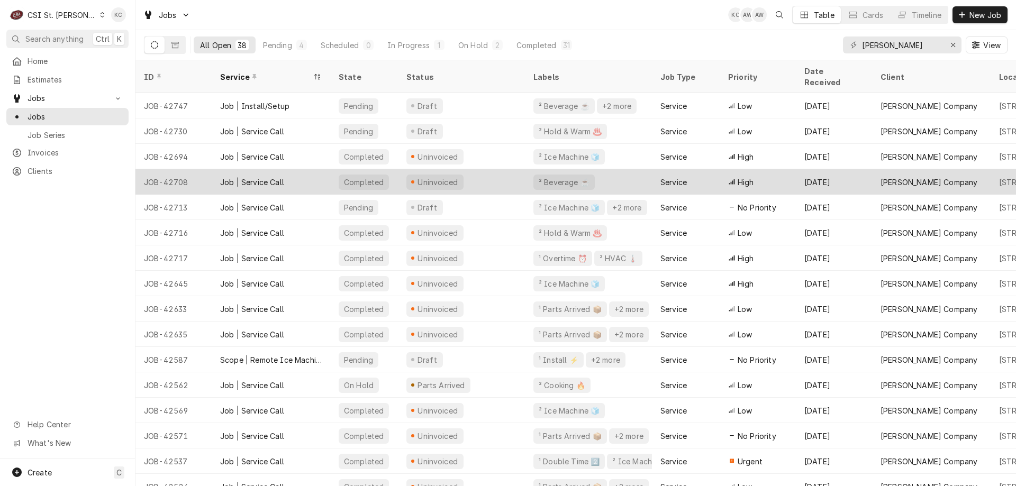
click at [215, 179] on div "Job | Service Call" at bounding box center [271, 181] width 119 height 25
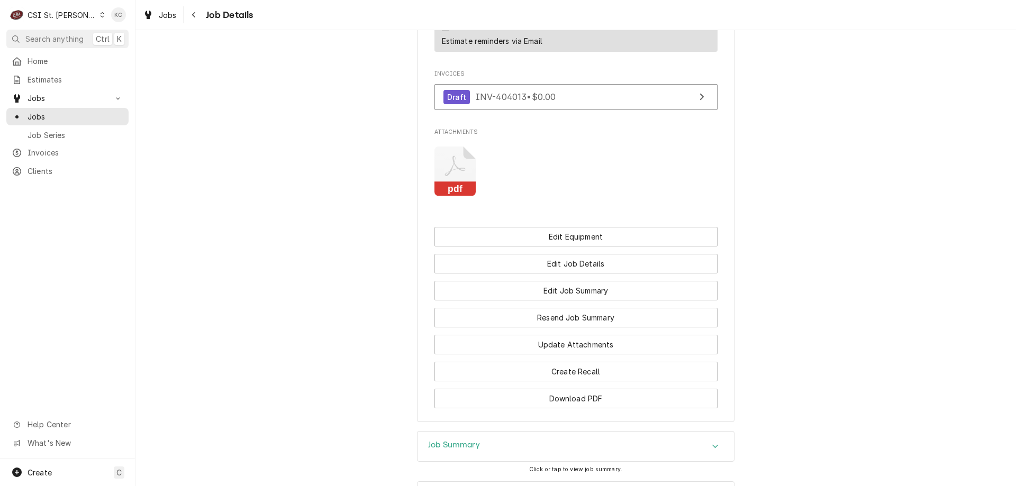
scroll to position [1104, 0]
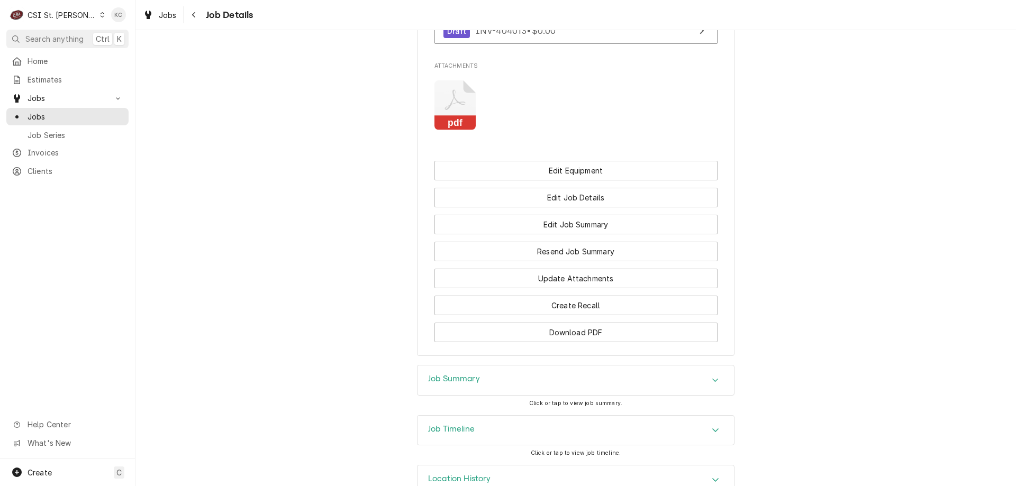
click at [445, 374] on div "Job Summary" at bounding box center [454, 380] width 52 height 13
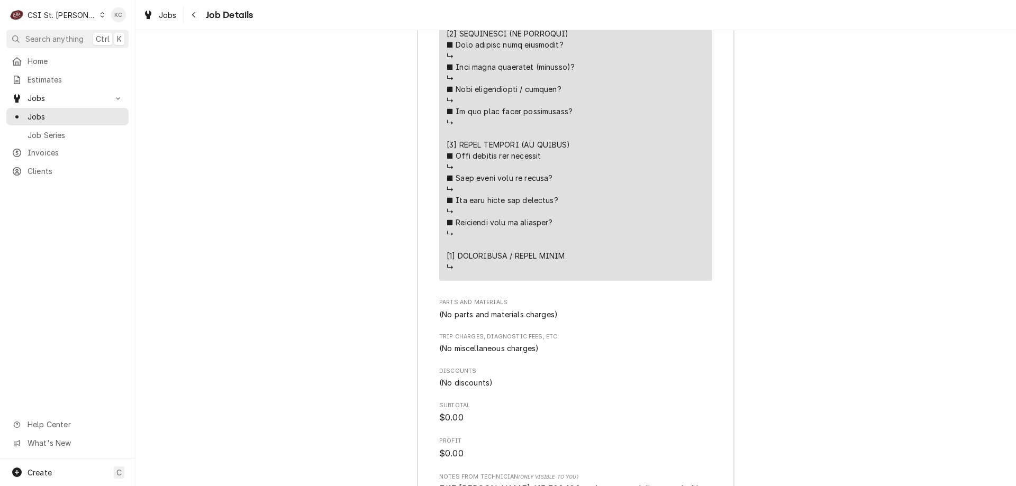
scroll to position [2276, 0]
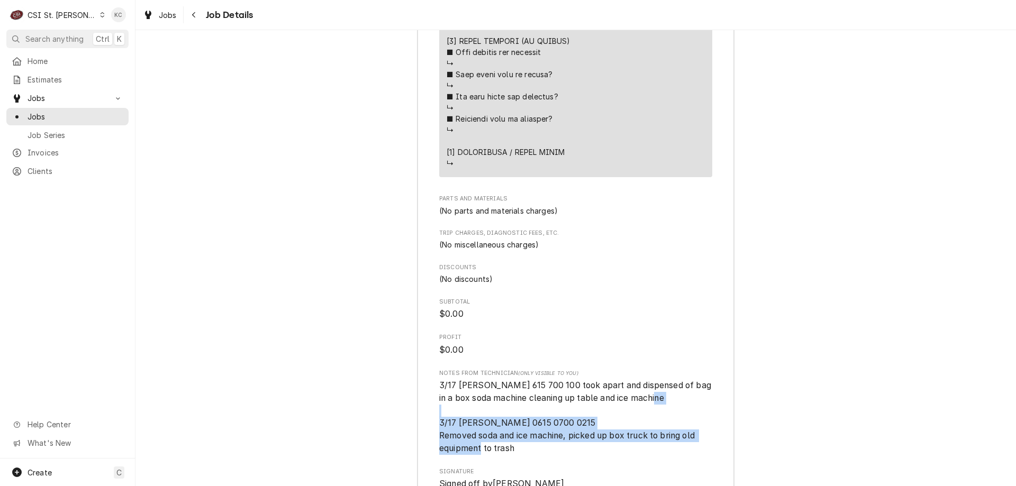
drag, startPoint x: 515, startPoint y: 422, endPoint x: 434, endPoint y: 393, distance: 86.5
copy span "3/17 [PERSON_NAME] 0615 0700 0215 Removed soda and ice machine, picked up box t…"
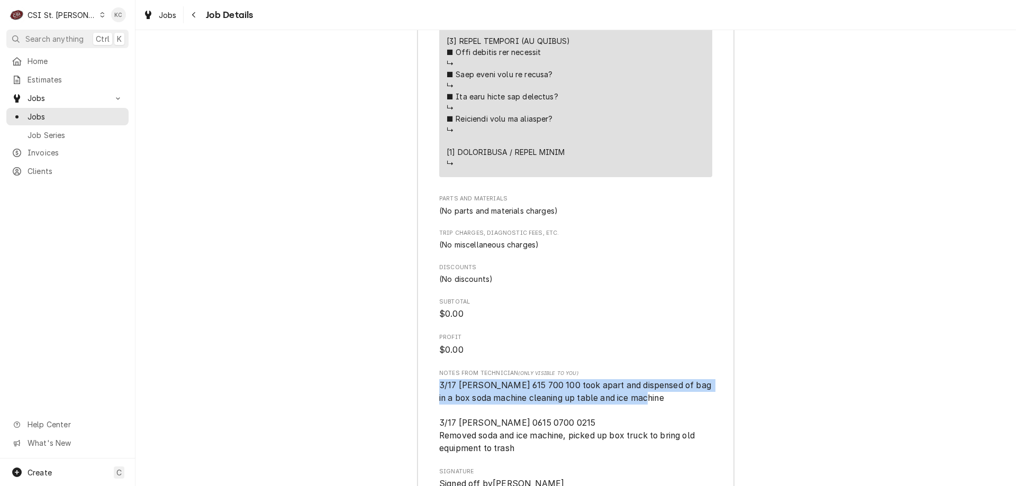
drag, startPoint x: 650, startPoint y: 372, endPoint x: 433, endPoint y: 359, distance: 217.4
copy span "3/17 [PERSON_NAME] 615 700 100 took apart and dispensed of bag in a box soda ma…"
